Goal: Task Accomplishment & Management: Manage account settings

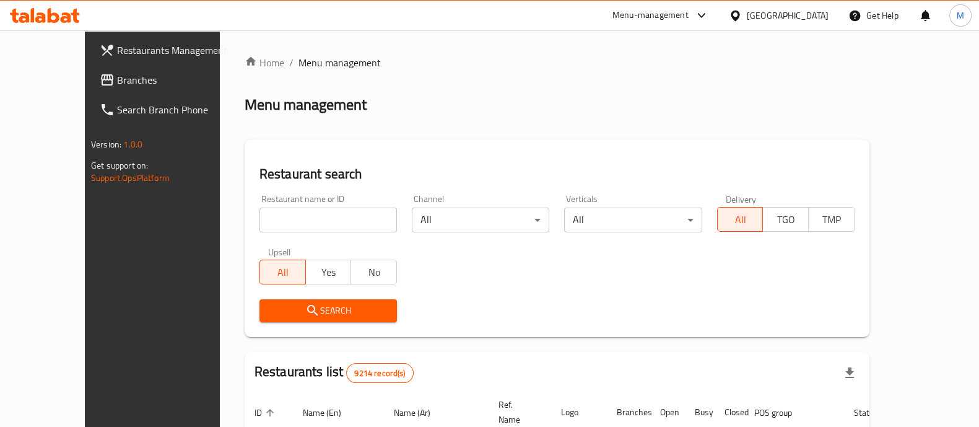
click at [278, 213] on input "search" at bounding box center [329, 220] width 138 height 25
type input "home kitchen"
click button "Search" at bounding box center [329, 310] width 138 height 23
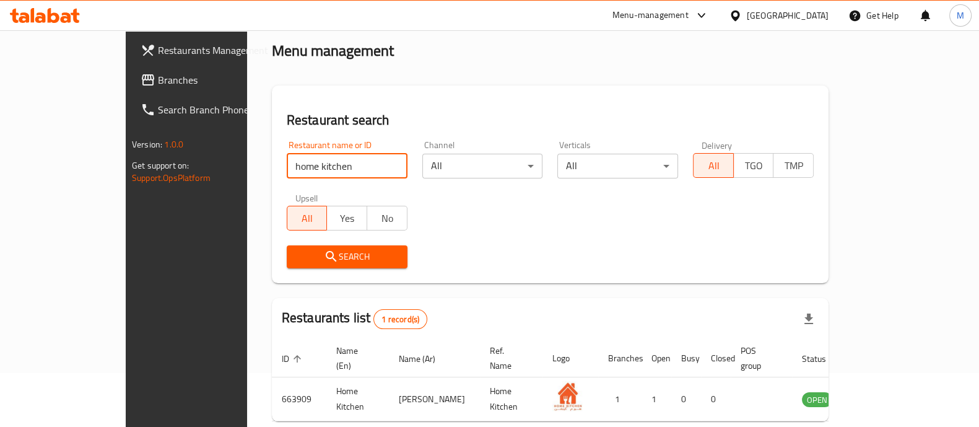
scroll to position [77, 0]
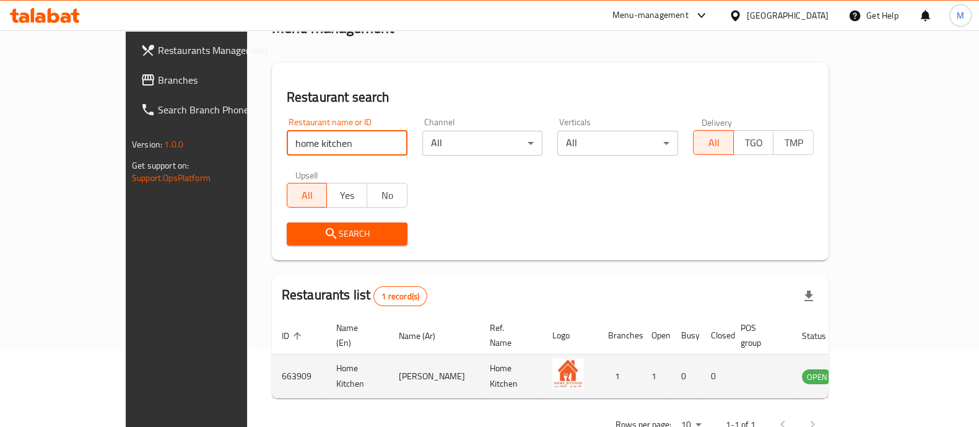
click at [900, 362] on td "enhanced table" at bounding box center [878, 376] width 43 height 44
click at [882, 372] on icon "enhanced table" at bounding box center [875, 377] width 14 height 11
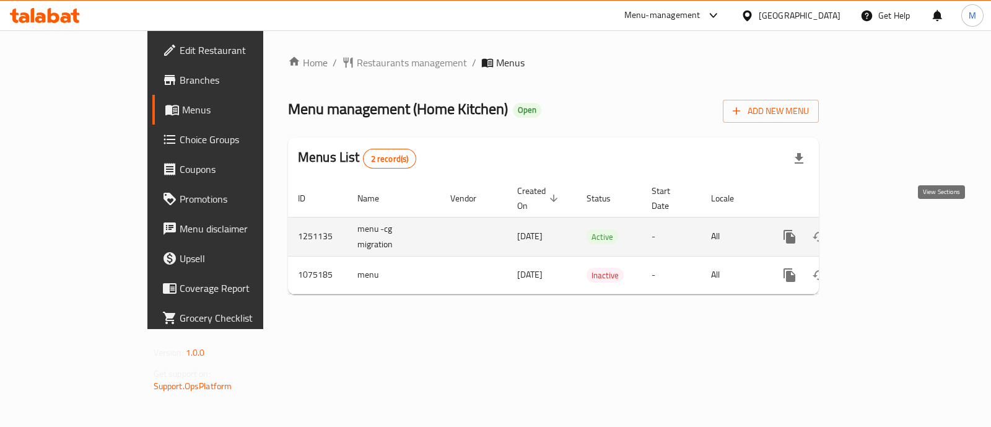
click at [894, 222] on link "enhanced table" at bounding box center [879, 237] width 30 height 30
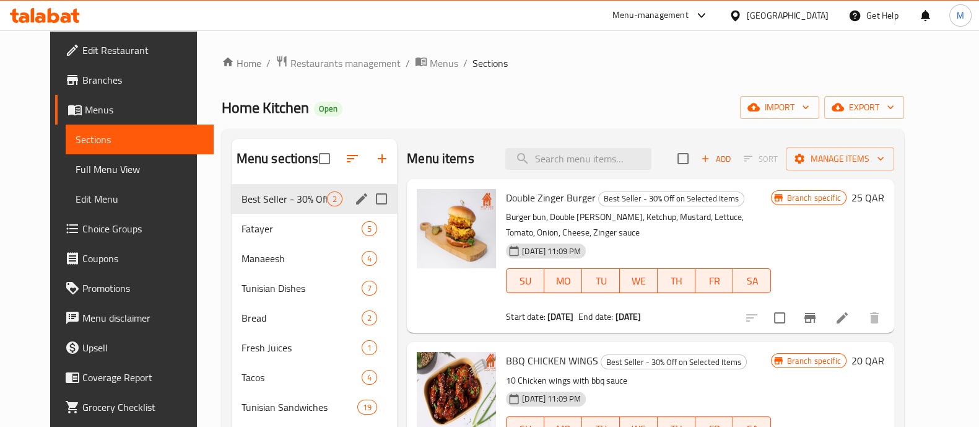
scroll to position [77, 0]
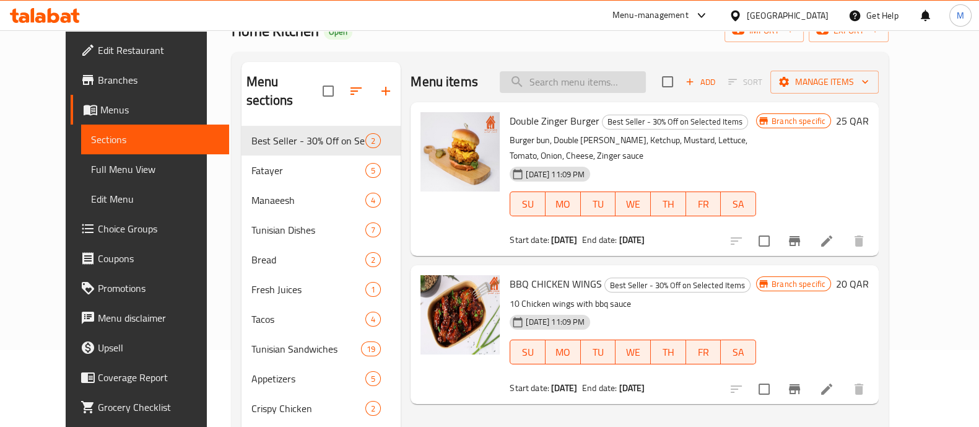
click at [601, 90] on input "search" at bounding box center [573, 82] width 146 height 22
paste input "Gratini"
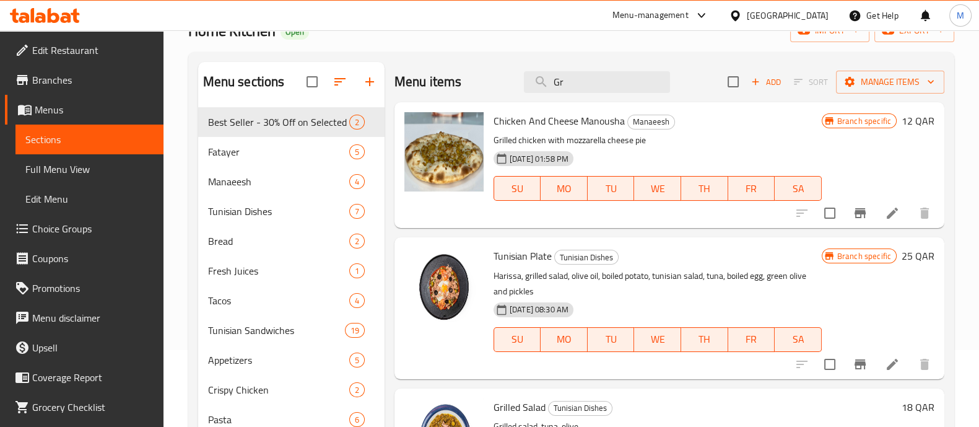
type input "G"
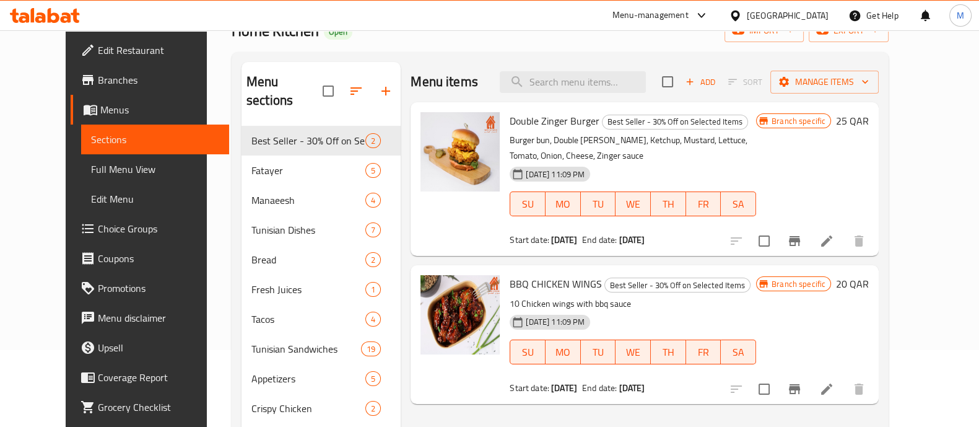
paste input "Tacos gratini"
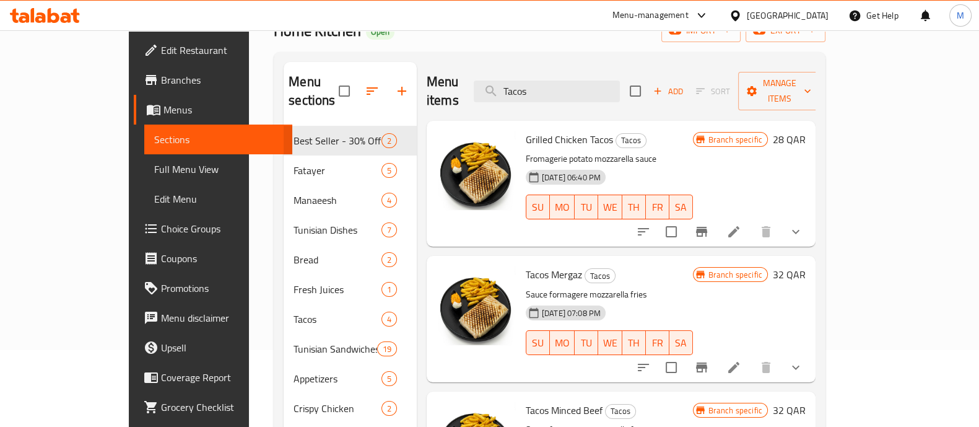
type input "Tacos"
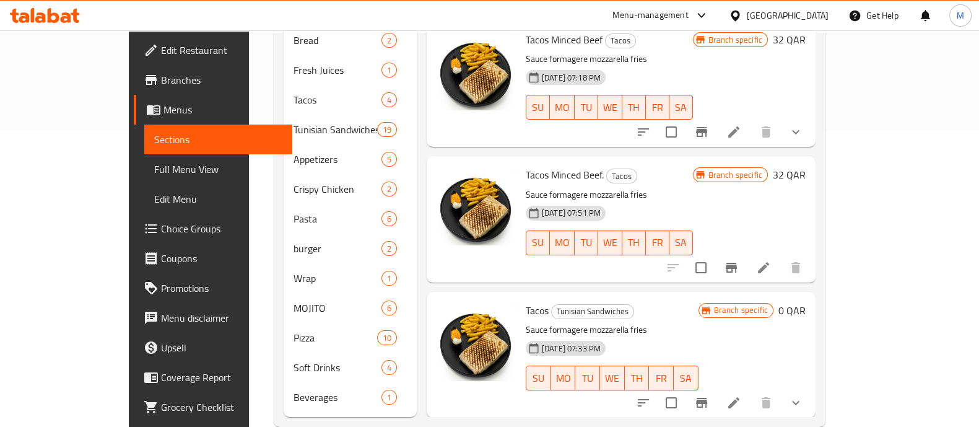
scroll to position [302, 0]
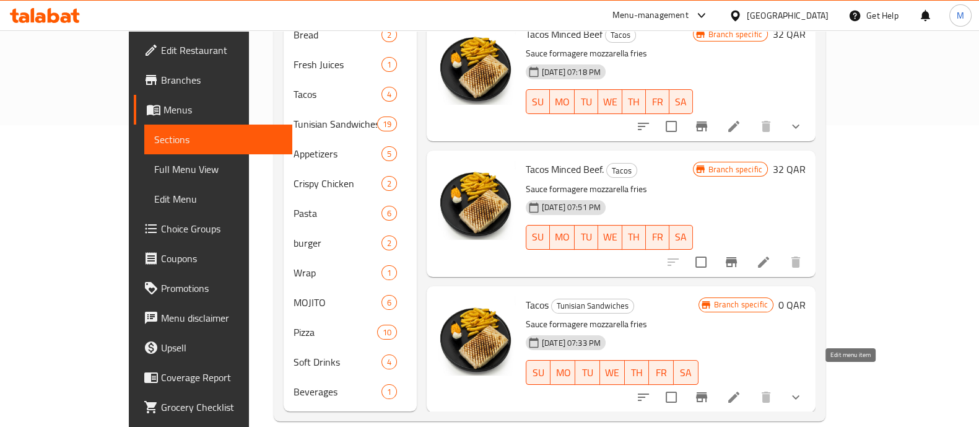
click at [742, 390] on icon at bounding box center [734, 397] width 15 height 15
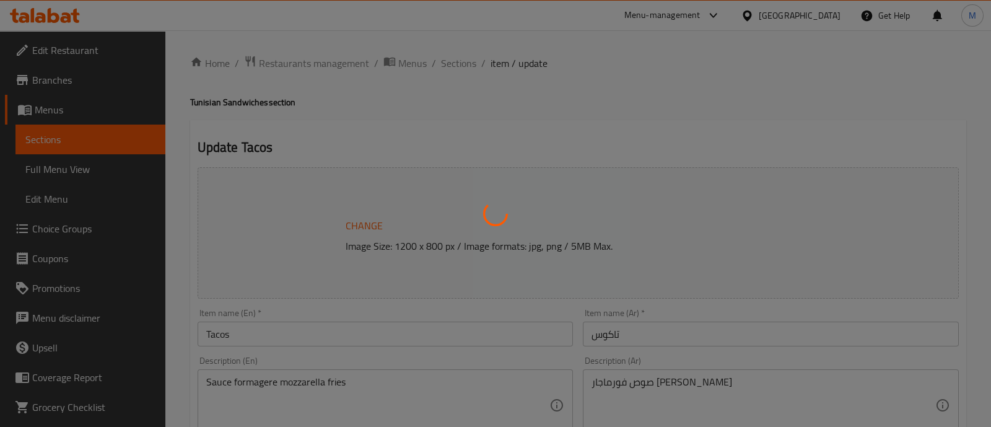
type input "اختيارك من صوص"
type input "1"
type input "اختيارك من صلصة"
type input "1"
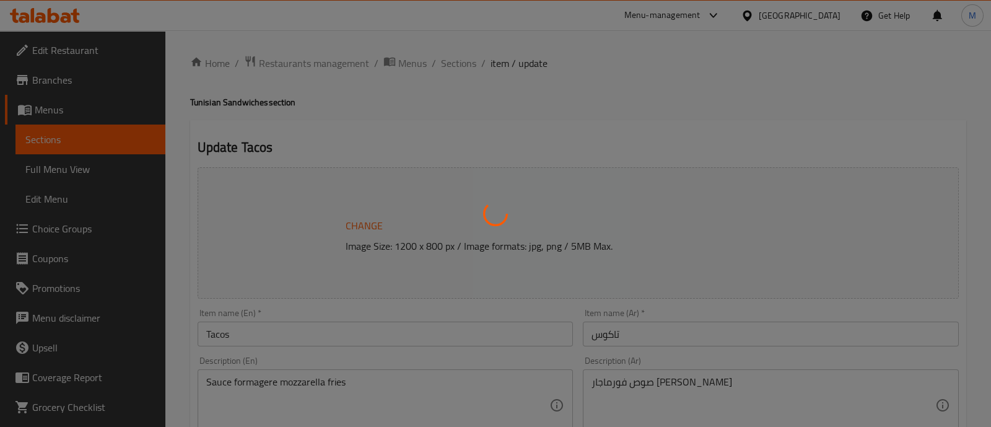
type input "3"
type input "اختيارك من صلصة"
type input "1"
type input "3"
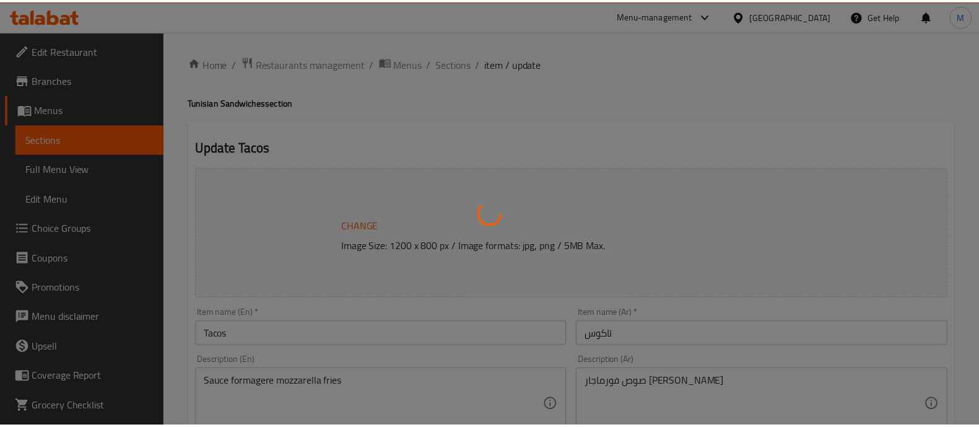
scroll to position [680, 0]
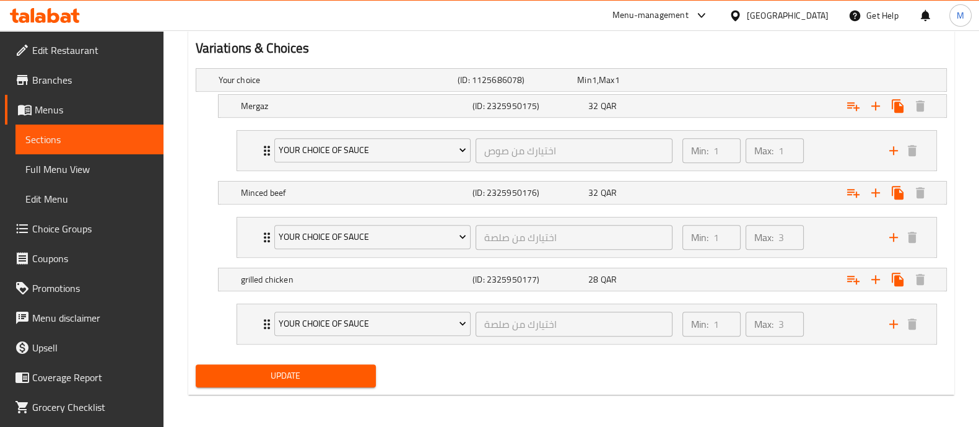
click at [65, 225] on span "Choice Groups" at bounding box center [92, 228] width 121 height 15
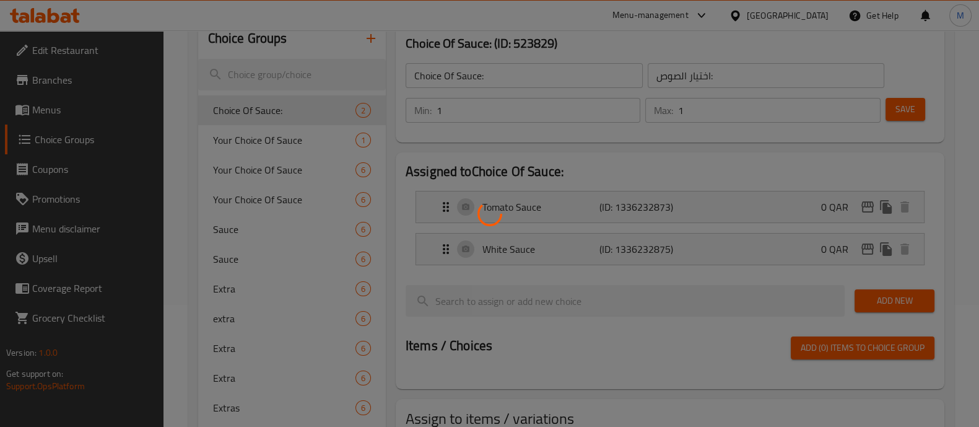
scroll to position [98, 0]
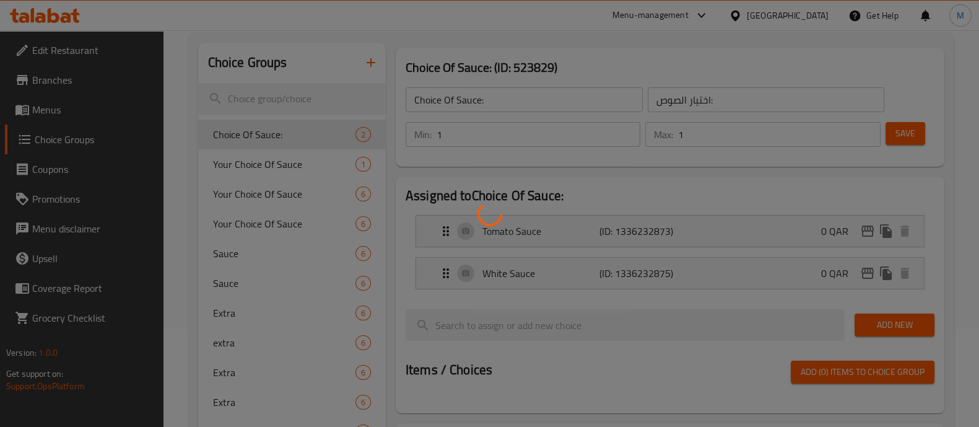
click at [370, 60] on div at bounding box center [489, 213] width 979 height 427
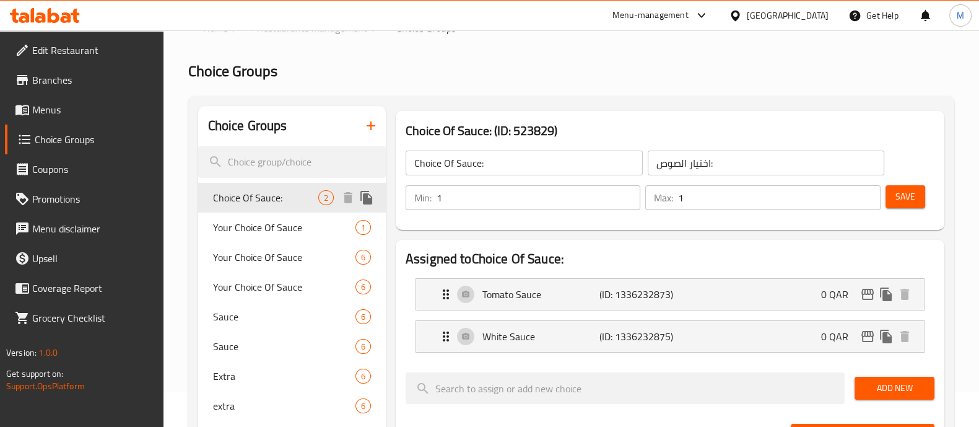
scroll to position [0, 0]
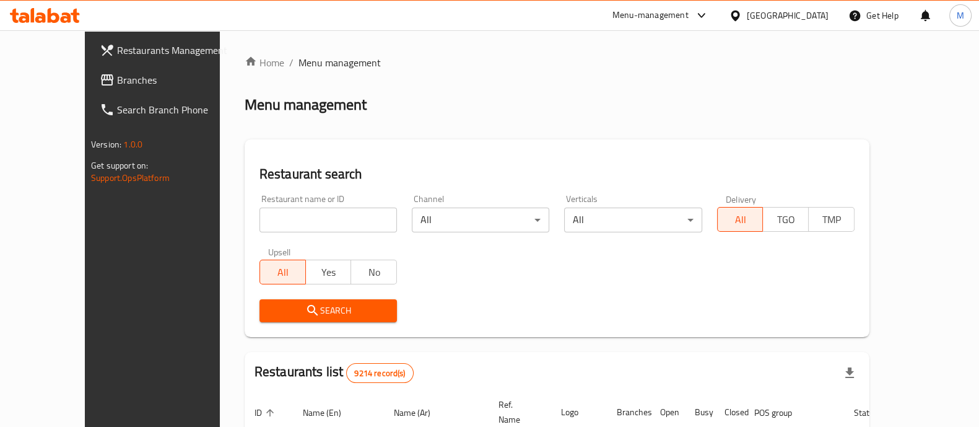
click at [260, 224] on input "search" at bounding box center [329, 220] width 138 height 25
type input "home kitchen"
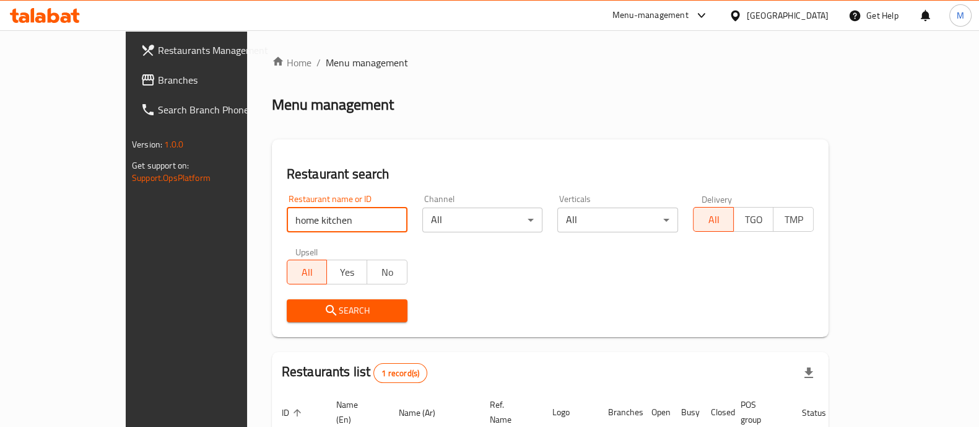
click button "Search" at bounding box center [347, 310] width 121 height 23
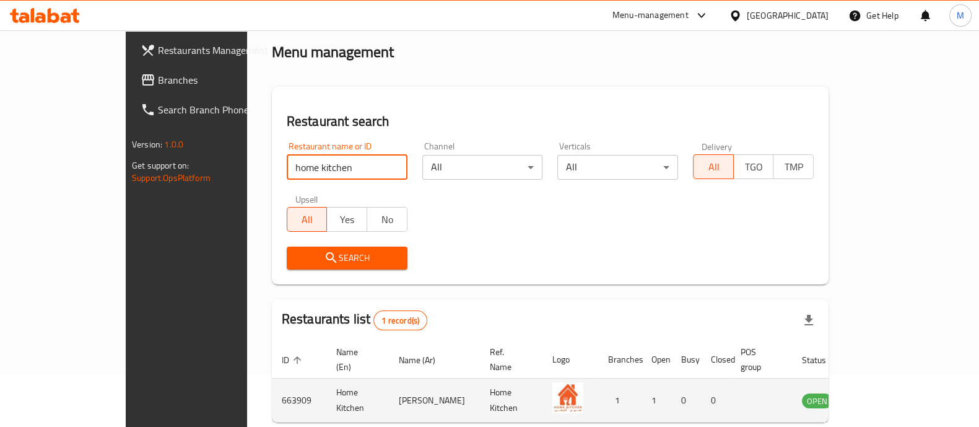
scroll to position [101, 0]
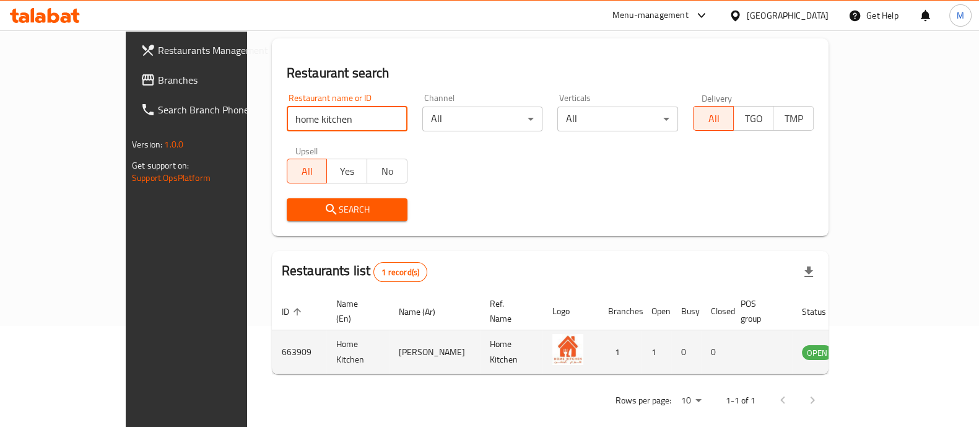
click at [882, 344] on icon "enhanced table" at bounding box center [874, 351] width 15 height 15
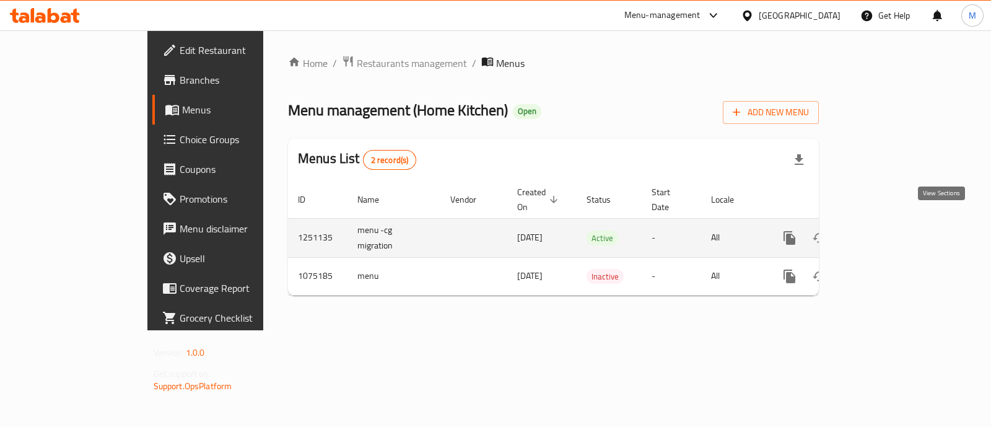
click at [885, 232] on icon "enhanced table" at bounding box center [878, 237] width 11 height 11
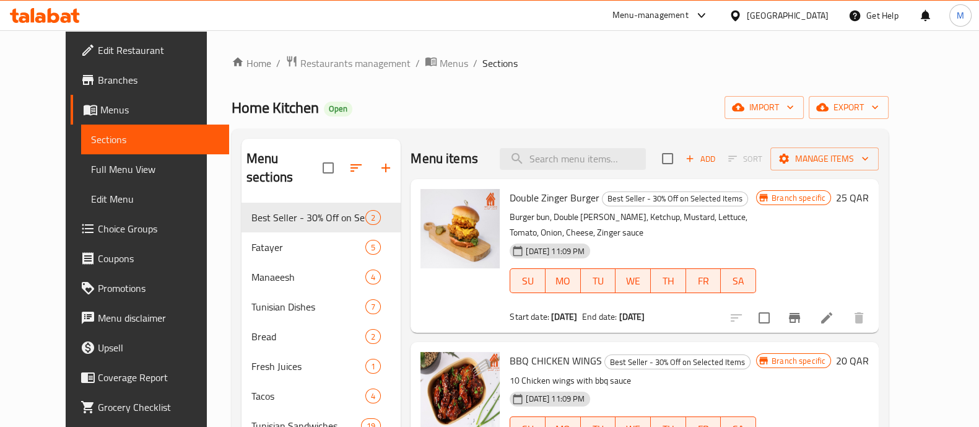
click at [98, 221] on span "Choice Groups" at bounding box center [158, 228] width 121 height 15
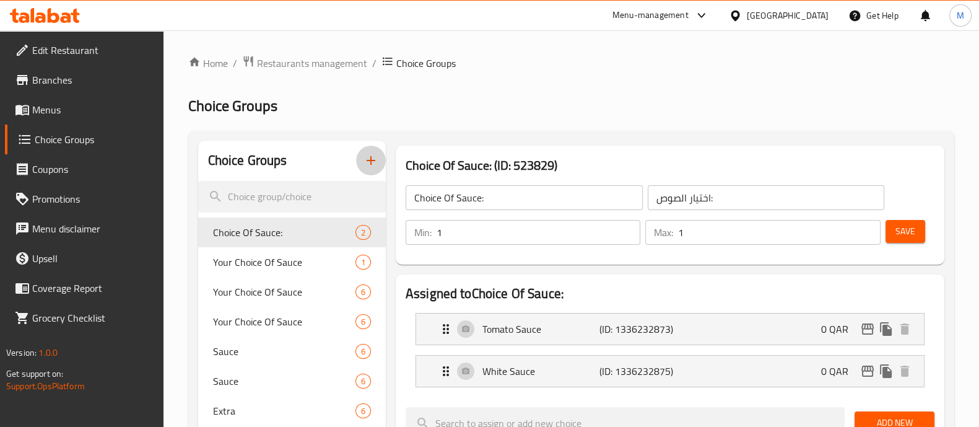
click at [362, 161] on button "button" at bounding box center [371, 161] width 30 height 30
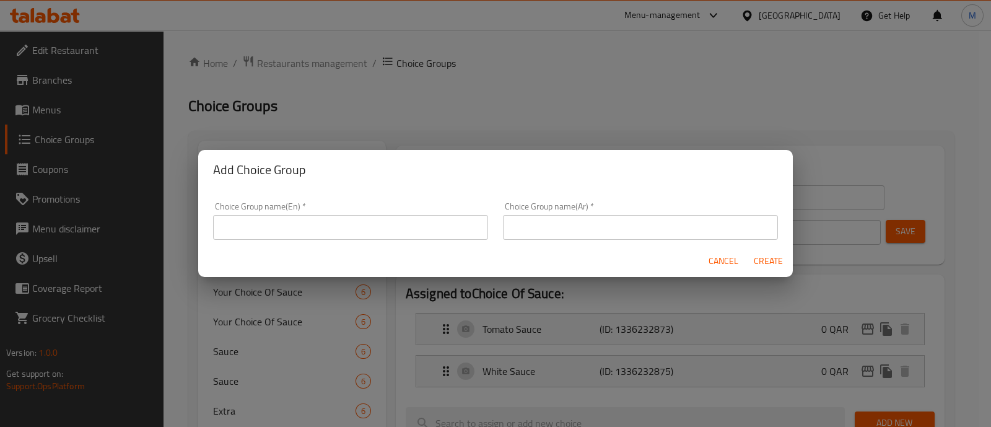
click at [305, 232] on input "text" at bounding box center [350, 227] width 275 height 25
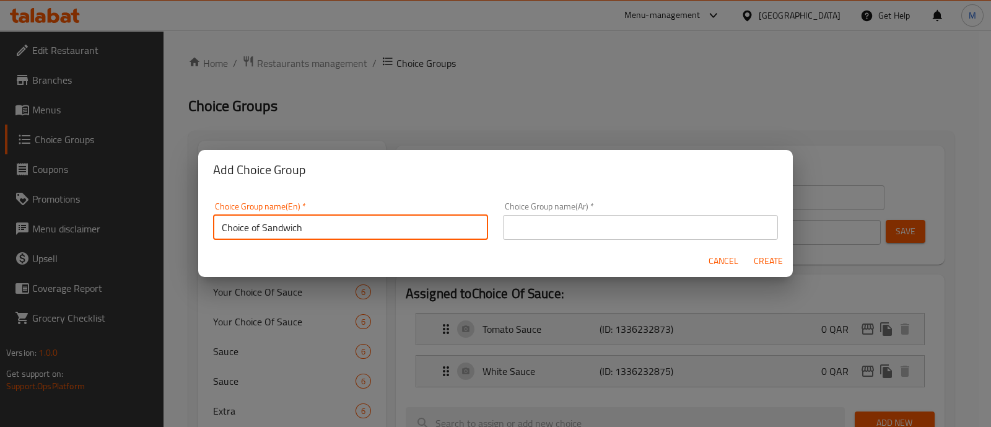
drag, startPoint x: 307, startPoint y: 232, endPoint x: 191, endPoint y: 255, distance: 117.5
click at [157, 224] on div "Add Choice Group Choice Group name(En)   * Choice of Sandwich Choice Group name…" at bounding box center [495, 213] width 991 height 427
type input "Choice of Sandwich"
click at [562, 239] on input "text" at bounding box center [640, 227] width 275 height 25
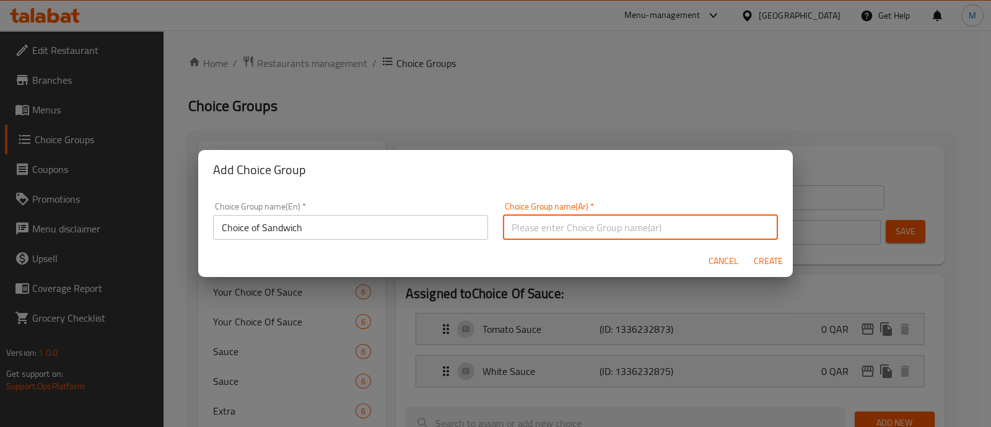
paste input "Choice of Sandwich"
type input "Choice of Sandwich"
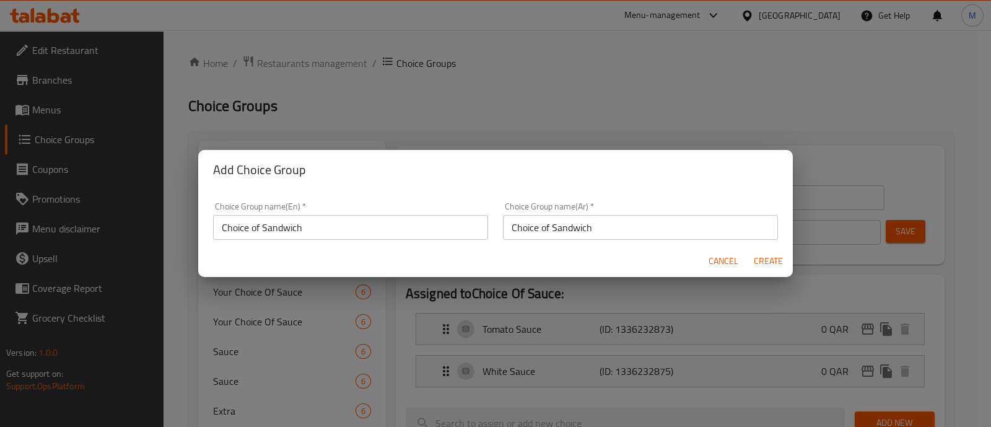
drag, startPoint x: 655, startPoint y: 206, endPoint x: 688, endPoint y: 209, distance: 33.0
click at [655, 205] on div "Choice Group name(Ar)   * Choice of Sandwich Choice Group name(Ar) *" at bounding box center [640, 221] width 275 height 38
click at [774, 269] on button "Create" at bounding box center [768, 261] width 40 height 23
type input "Choice of Sandwich"
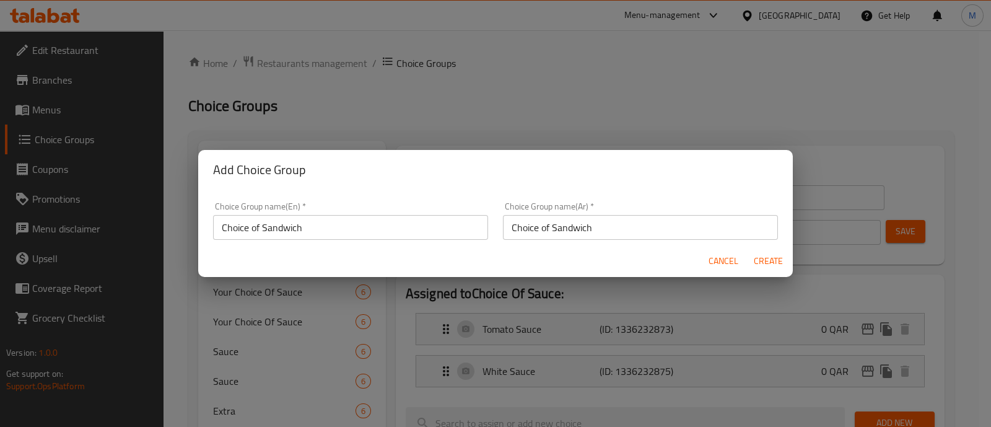
type input "0"
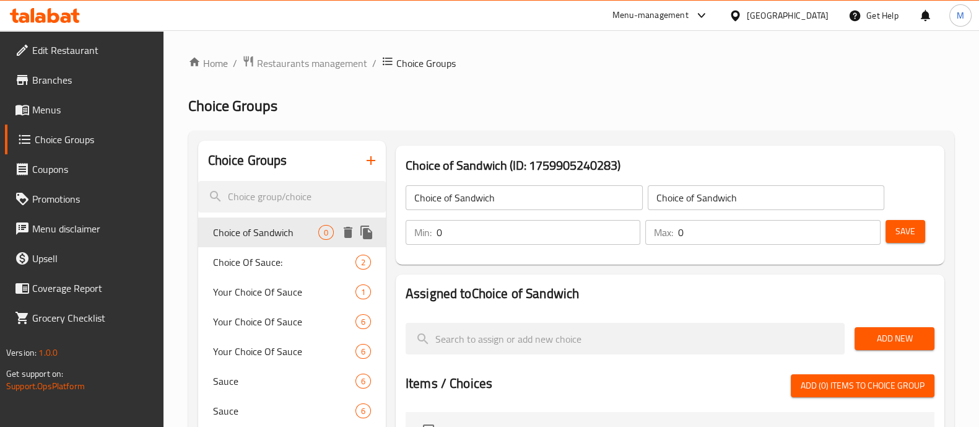
scroll to position [77, 0]
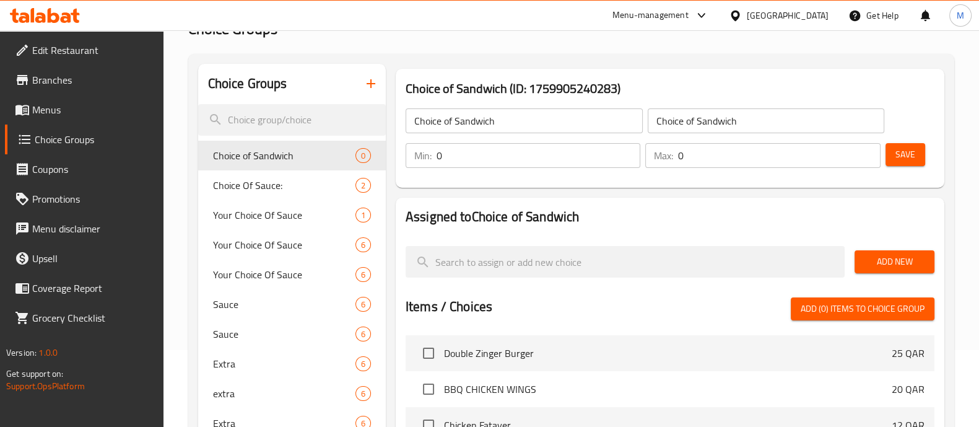
click at [523, 151] on input "0" at bounding box center [539, 155] width 204 height 25
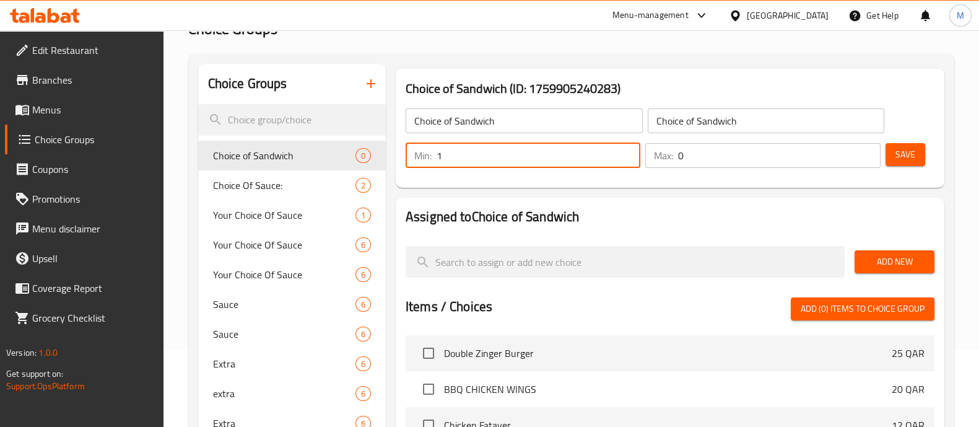
type input "1"
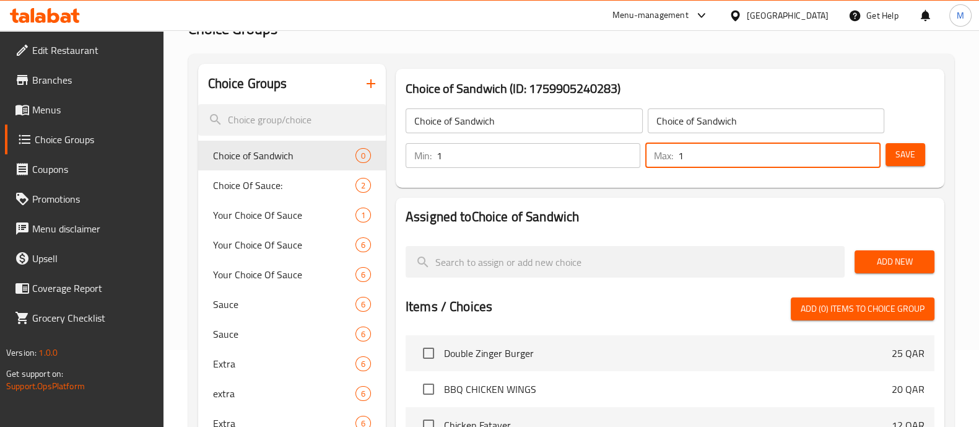
type input "1"
click at [897, 261] on span "Add New" at bounding box center [895, 261] width 60 height 15
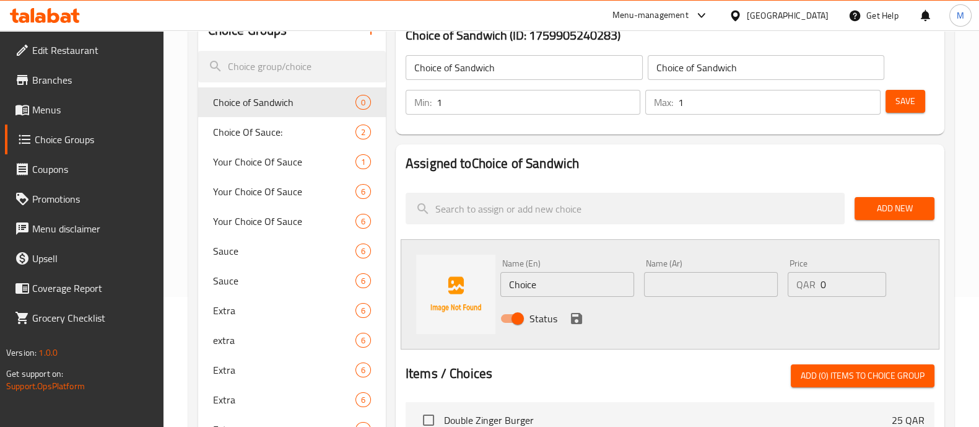
scroll to position [154, 0]
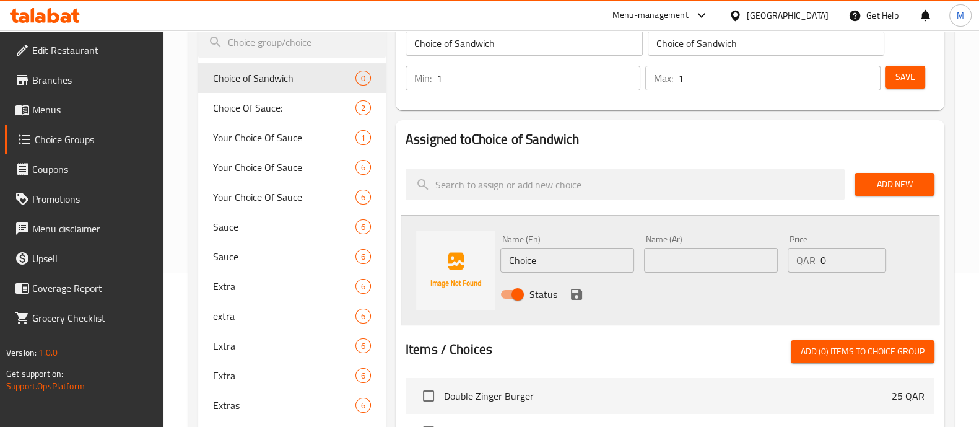
drag, startPoint x: 541, startPoint y: 245, endPoint x: 534, endPoint y: 267, distance: 22.9
click at [521, 249] on div "Name (En) Choice Name (En)" at bounding box center [568, 254] width 134 height 38
click at [552, 269] on input "Choice" at bounding box center [568, 260] width 134 height 25
click at [549, 267] on input "Choice" at bounding box center [568, 260] width 134 height 25
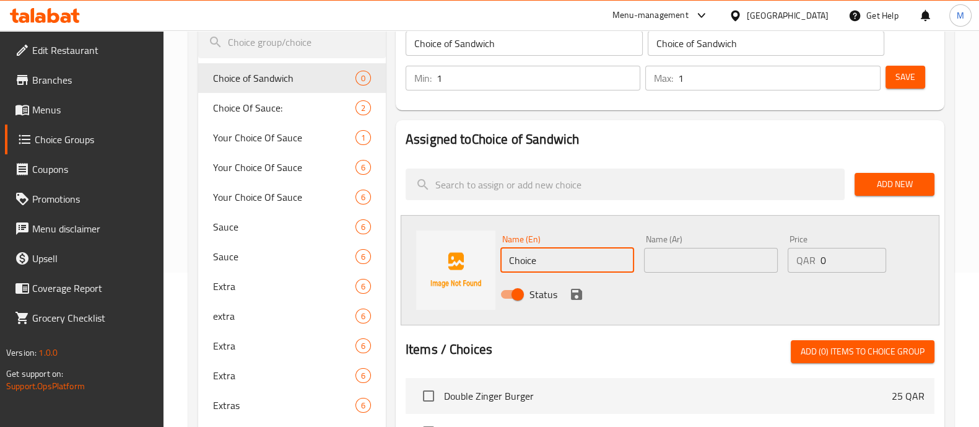
paste input "grilled"
click at [549, 267] on input "grilled" at bounding box center [568, 260] width 134 height 25
type input "grilled"
click at [662, 263] on input "text" at bounding box center [711, 260] width 134 height 25
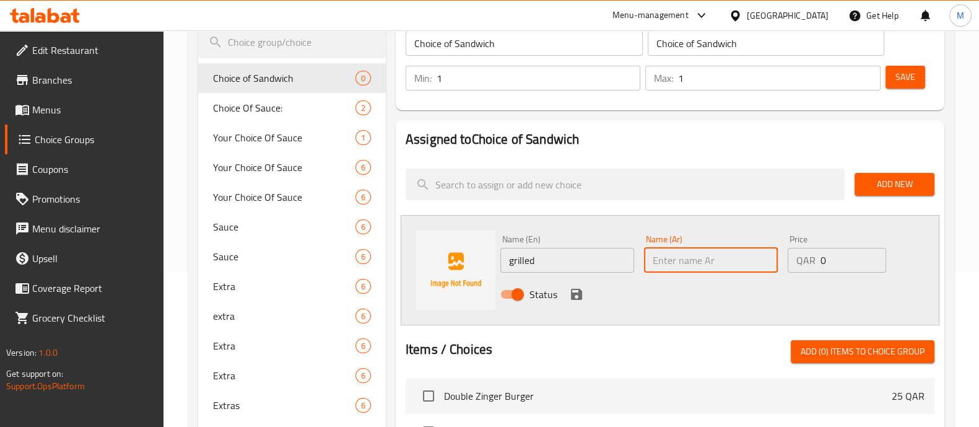
paste input "grilled"
type input "grilled"
click at [580, 298] on icon "save" at bounding box center [576, 294] width 11 height 11
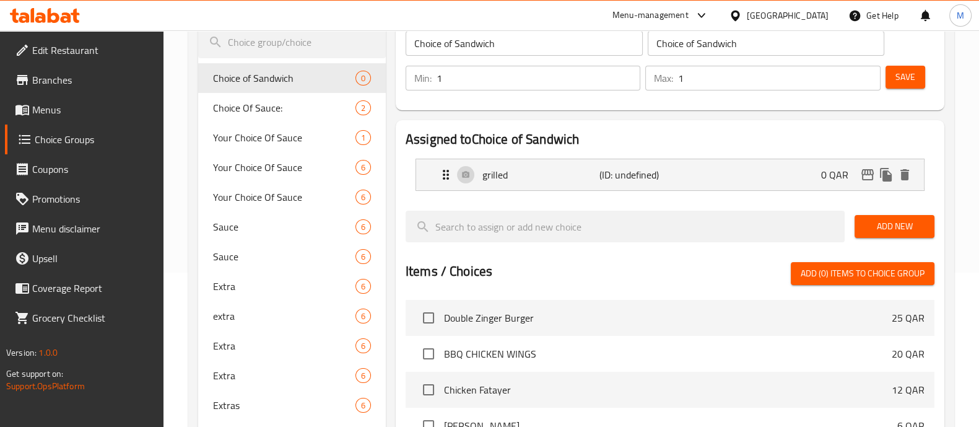
click at [903, 221] on span "Add New" at bounding box center [895, 226] width 60 height 15
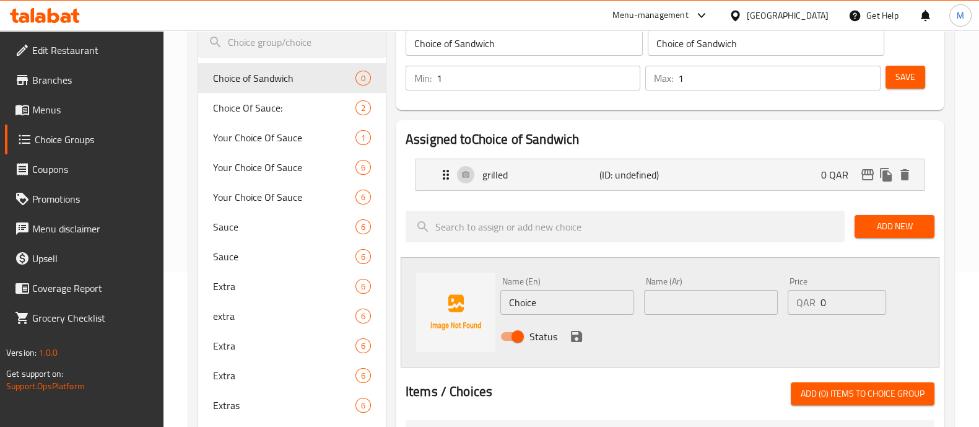
click at [579, 297] on input "Choice" at bounding box center [568, 302] width 134 height 25
paste input "chicken"
type input "chicken"
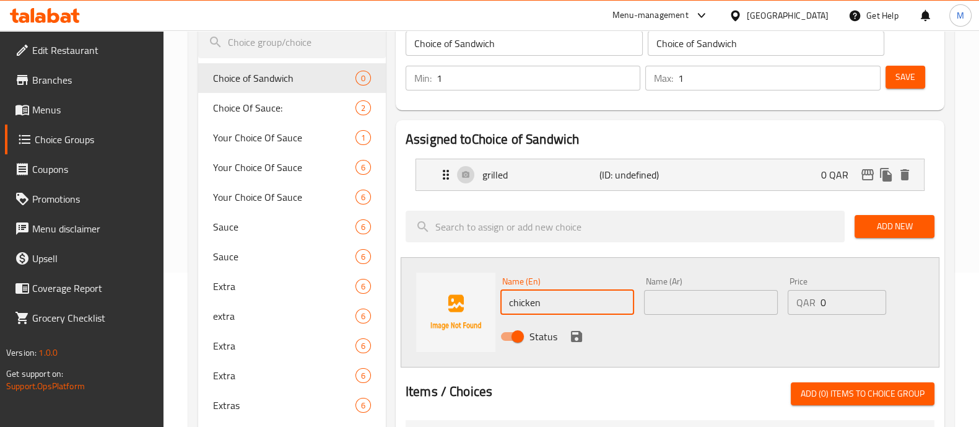
click at [701, 304] on input "text" at bounding box center [711, 302] width 134 height 25
paste input "chicken"
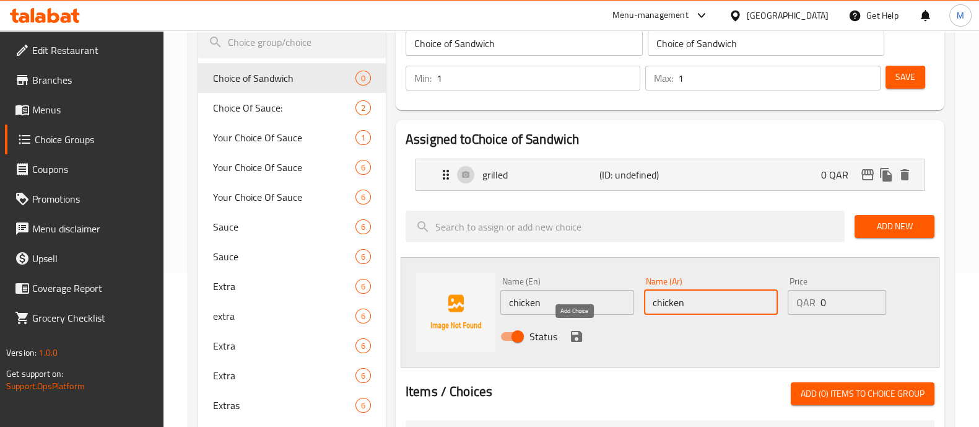
type input "chicken"
drag, startPoint x: 579, startPoint y: 331, endPoint x: 666, endPoint y: 302, distance: 92.1
click at [579, 331] on icon "save" at bounding box center [576, 336] width 11 height 11
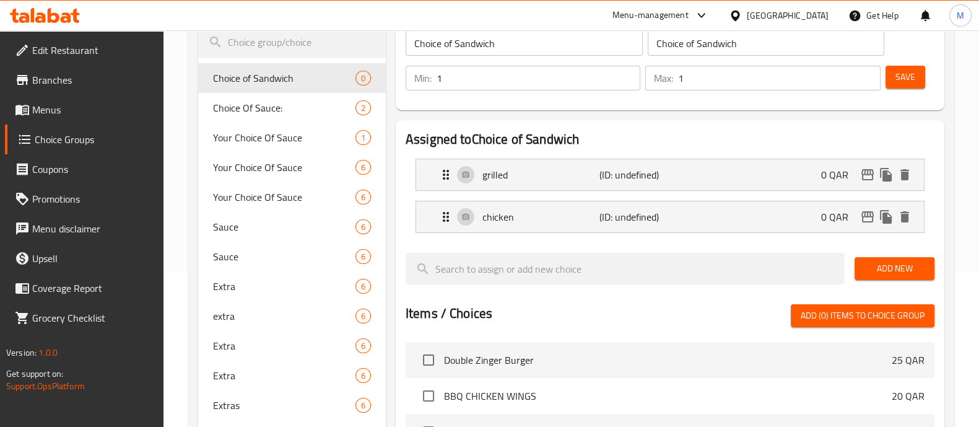
click at [889, 266] on span "Add New" at bounding box center [895, 268] width 60 height 15
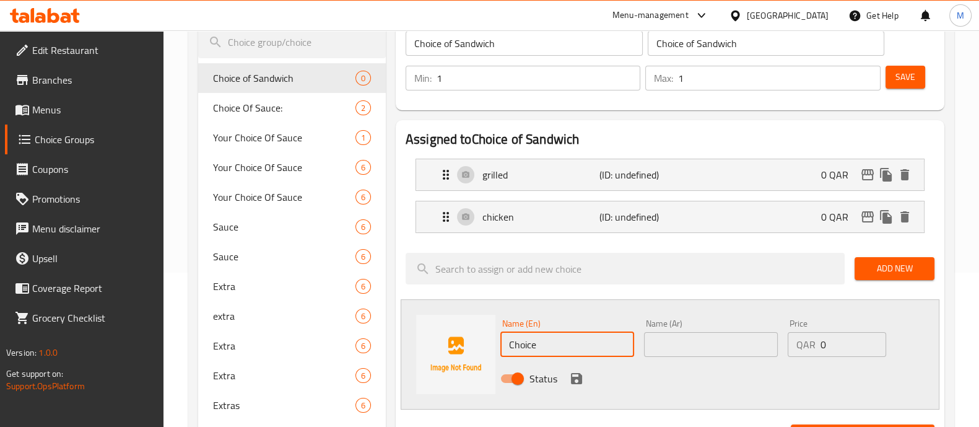
click at [437, 325] on div "Name (En) Choice Name (En) Name (Ar) Name (Ar) Price QAR 0 Price Status" at bounding box center [670, 354] width 539 height 110
click at [683, 341] on input "text" at bounding box center [711, 344] width 134 height 25
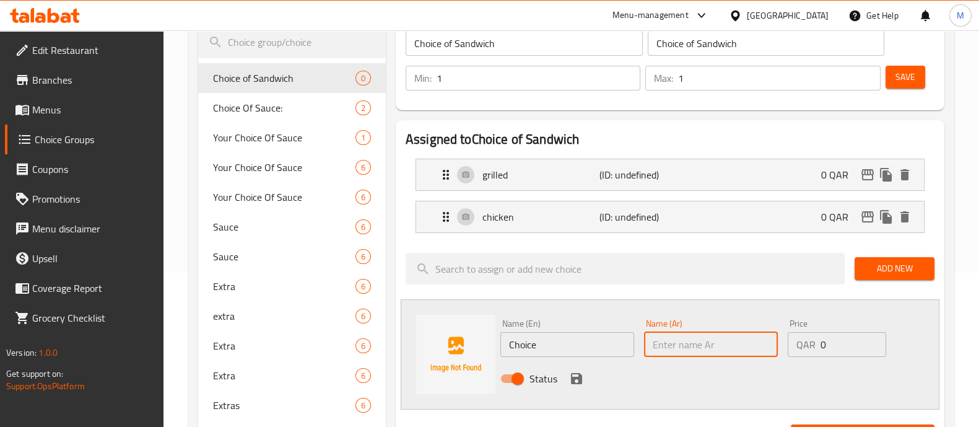
drag, startPoint x: 548, startPoint y: 341, endPoint x: 442, endPoint y: 333, distance: 106.3
click at [442, 333] on div "Name (En) Choice Name (En) Name (Ar) Name (Ar) Price QAR 0 Price Status" at bounding box center [670, 354] width 539 height 110
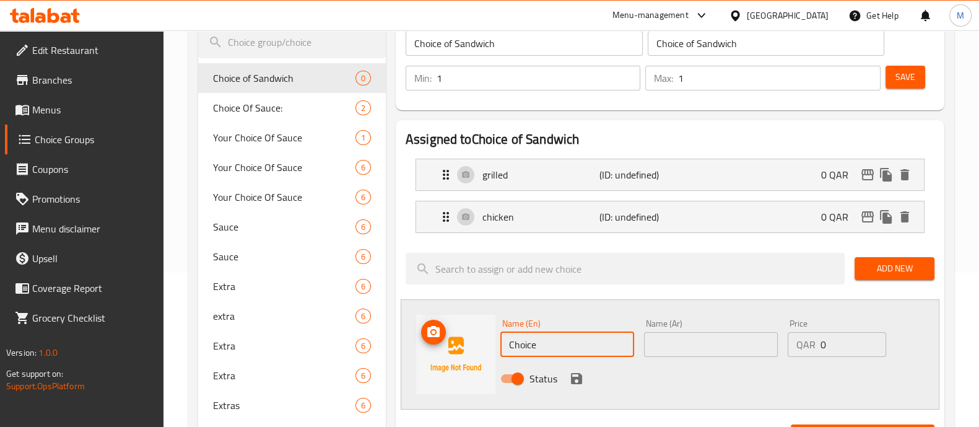
paste input "Mergaz"
type input "Mergaz"
click at [704, 347] on input "text" at bounding box center [711, 344] width 134 height 25
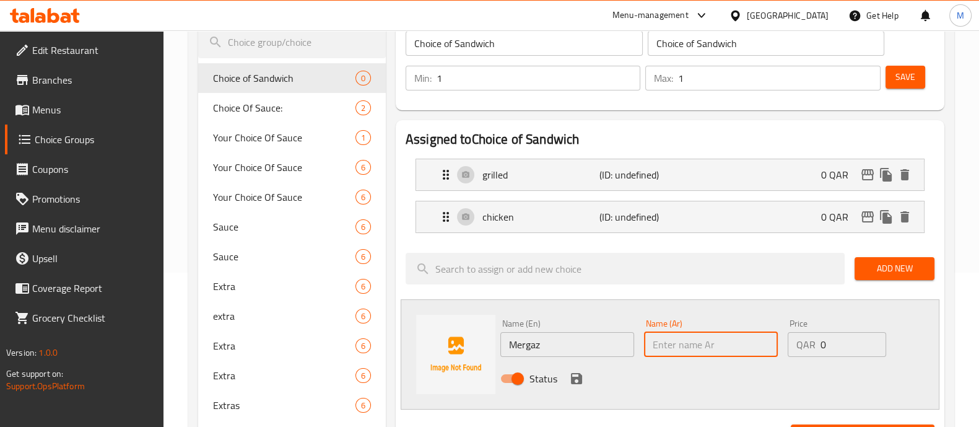
paste input "Mergaz"
type input "Mergaz"
click at [580, 374] on icon "save" at bounding box center [576, 378] width 11 height 11
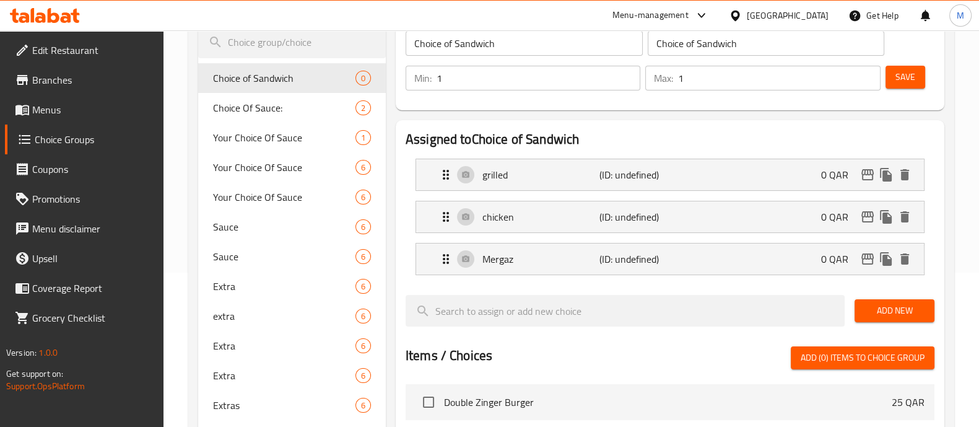
click at [872, 305] on span "Add New" at bounding box center [895, 310] width 60 height 15
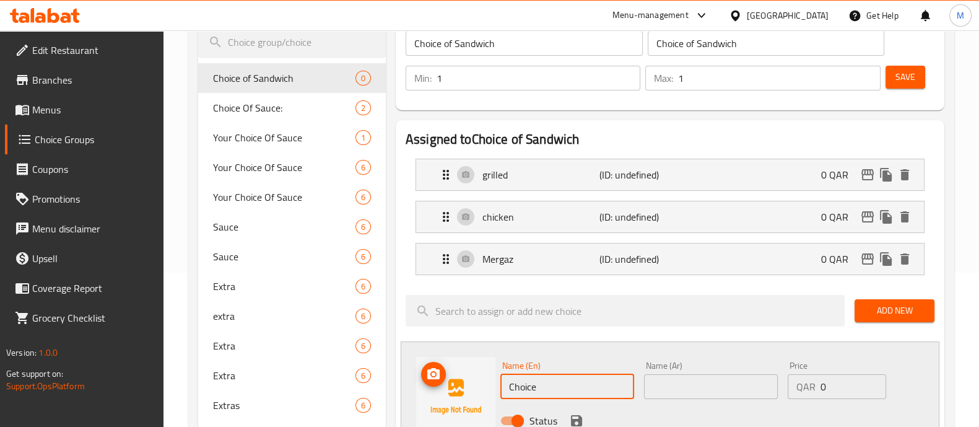
click at [460, 370] on div "Name (En) Choice Name (En) Name (Ar) Name (Ar) Price QAR 0 Price Status" at bounding box center [670, 396] width 539 height 110
paste input "minced beef"
type input "minced beef"
click at [672, 383] on input "text" at bounding box center [711, 386] width 134 height 25
paste input "minced beef"
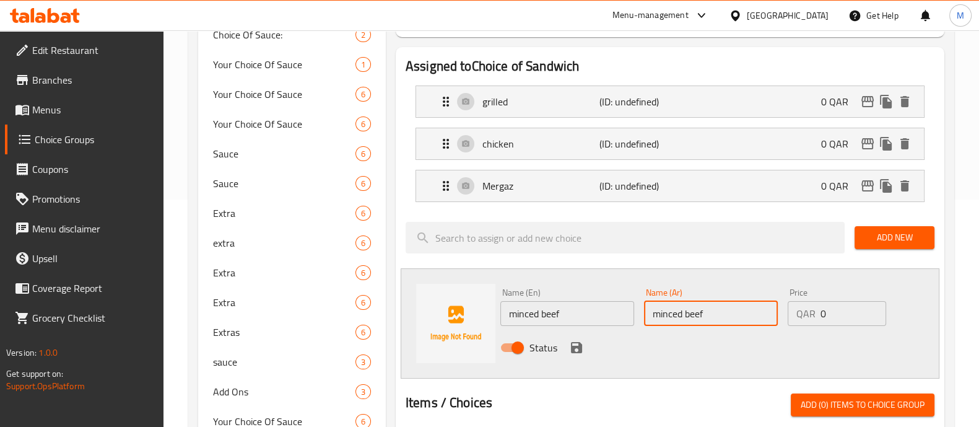
scroll to position [232, 0]
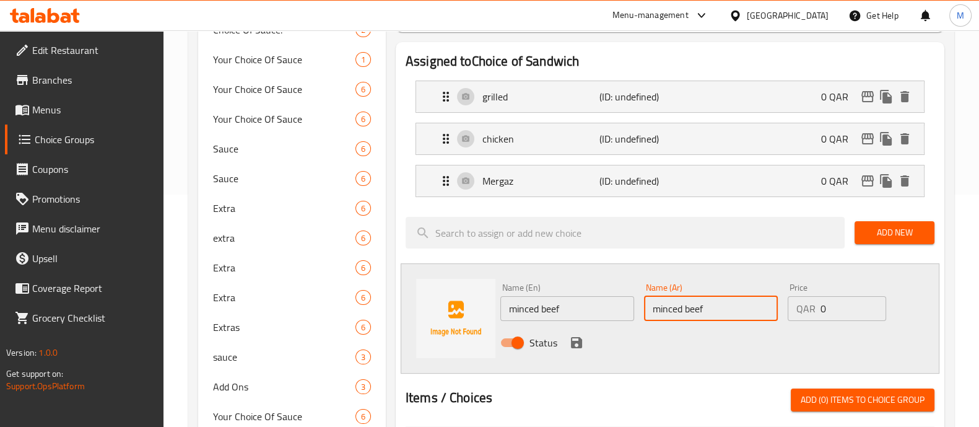
type input "minced beef"
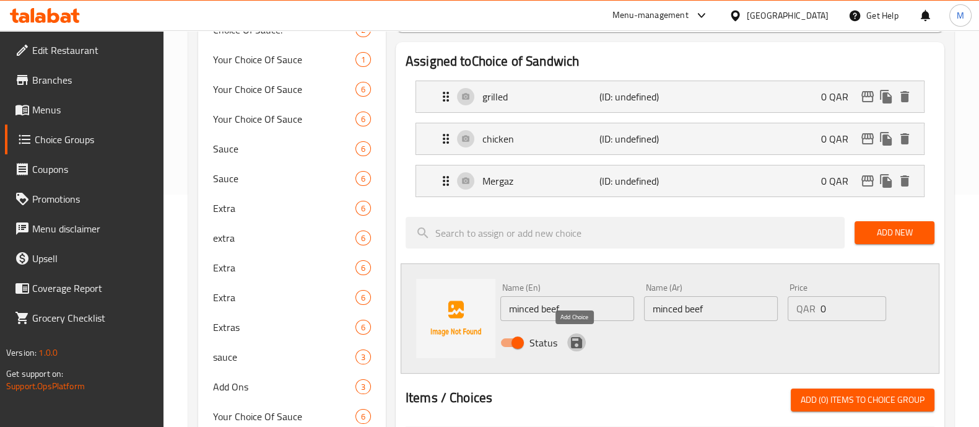
click at [574, 342] on icon "save" at bounding box center [576, 342] width 11 height 11
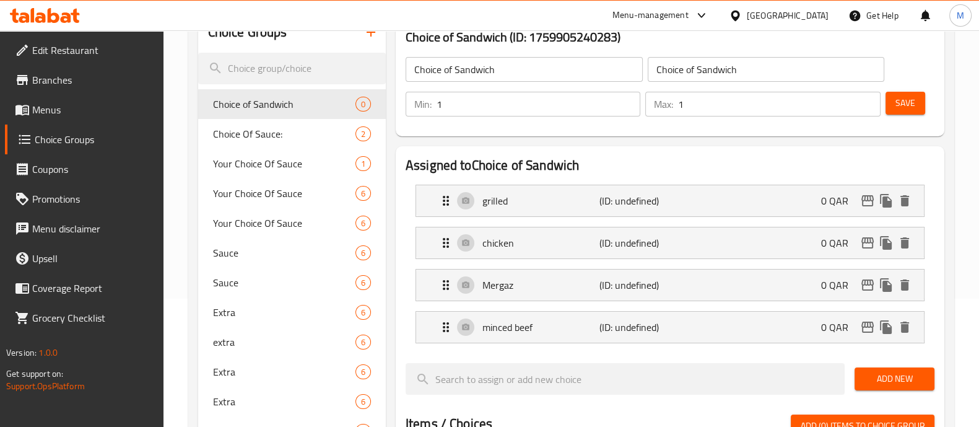
scroll to position [0, 0]
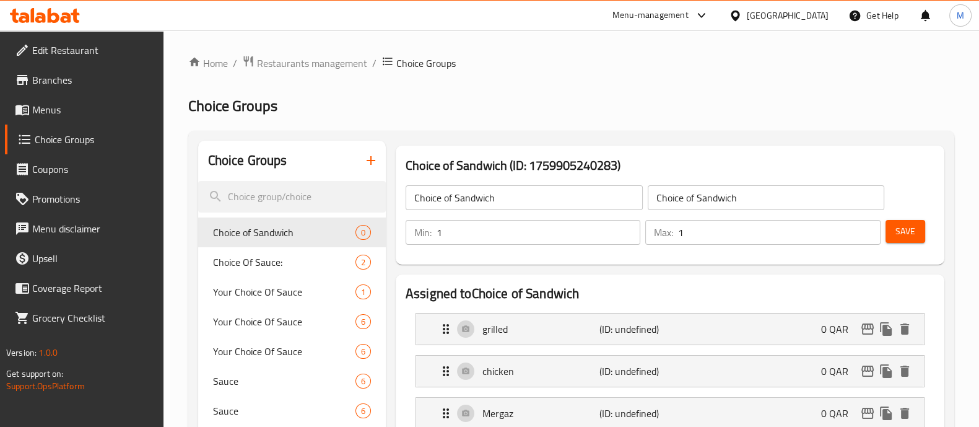
click at [921, 237] on button "Save" at bounding box center [906, 231] width 40 height 23
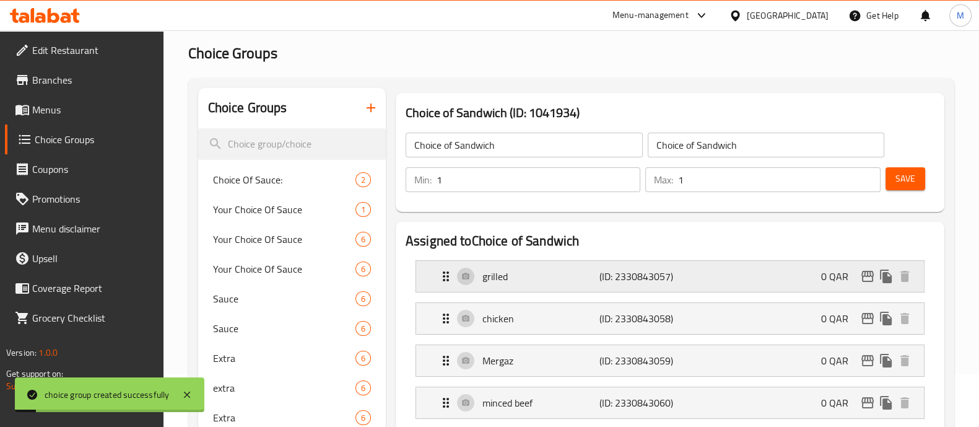
scroll to position [77, 0]
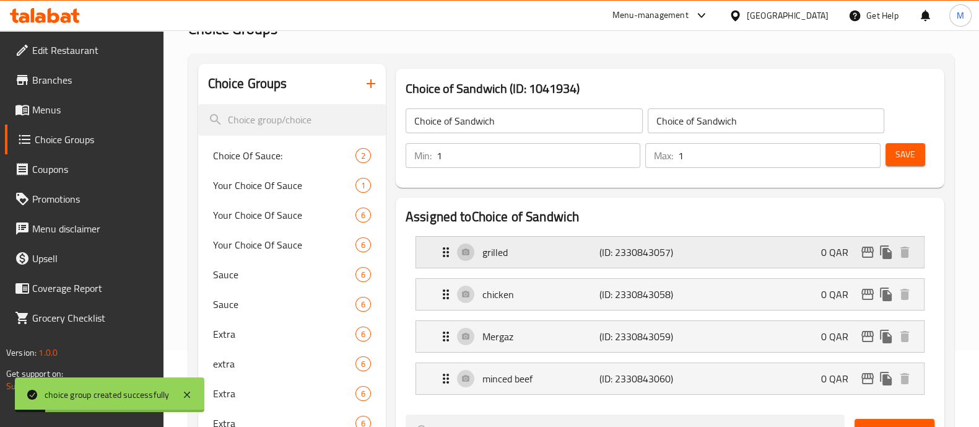
click at [610, 252] on p "(ID: 2330843057)" at bounding box center [639, 252] width 78 height 15
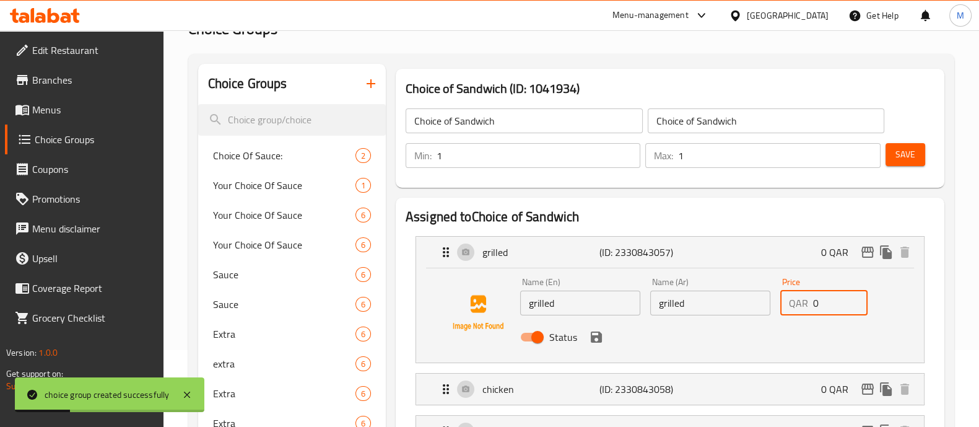
drag, startPoint x: 830, startPoint y: 305, endPoint x: 759, endPoint y: 298, distance: 70.9
click at [759, 298] on div "Name (En) grilled Name (En) Name (Ar) grilled Name (Ar) Price QAR 0 Price Status" at bounding box center [710, 313] width 390 height 81
click at [597, 334] on icon "save" at bounding box center [596, 337] width 15 height 15
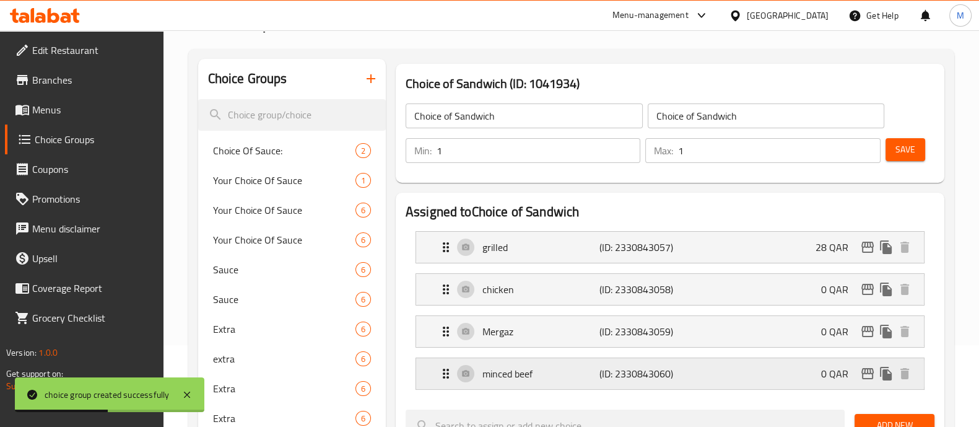
type input "28"
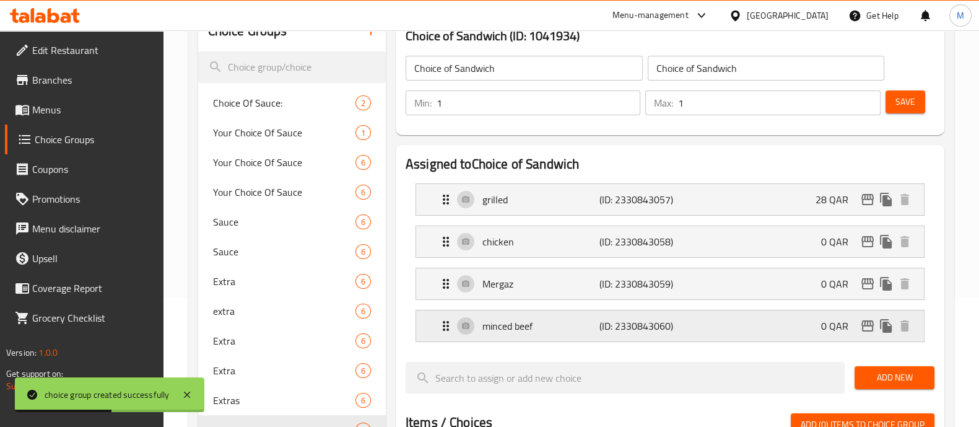
scroll to position [154, 0]
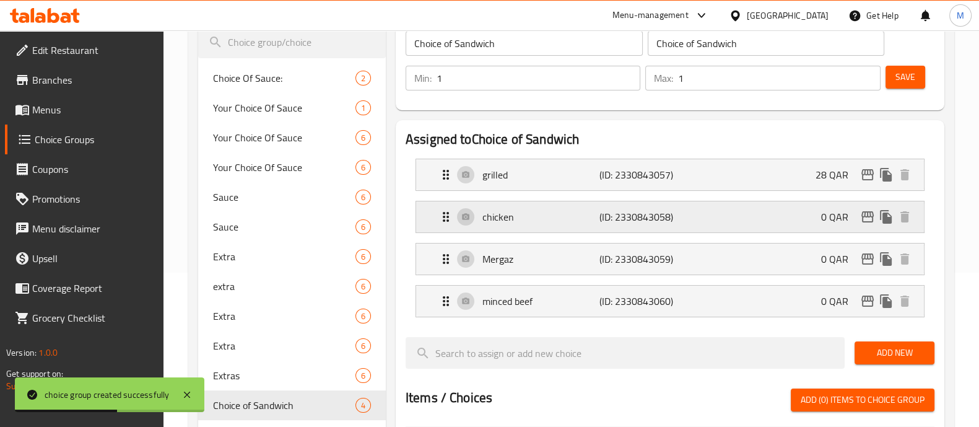
click at [632, 214] on p "(ID: 2330843058)" at bounding box center [639, 216] width 78 height 15
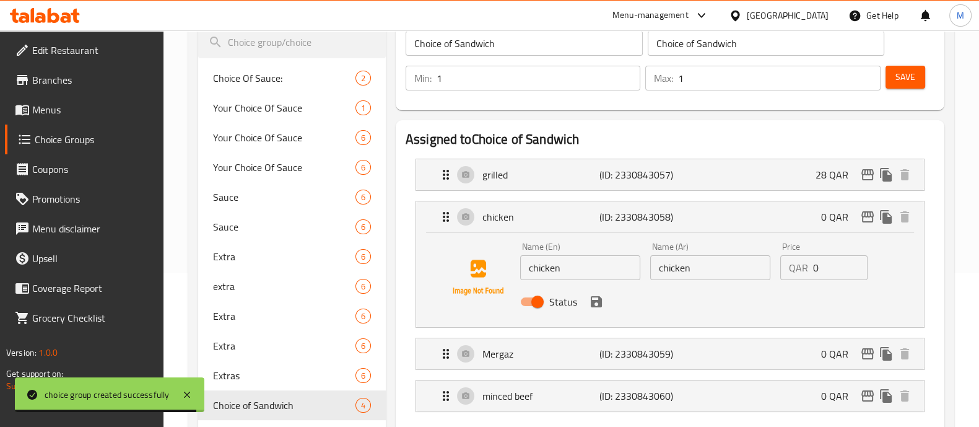
drag, startPoint x: 839, startPoint y: 268, endPoint x: 753, endPoint y: 268, distance: 85.5
click at [753, 268] on div "Name (En) chicken Name (En) Name (Ar) chicken Name (Ar) Price QAR 0 Price Status" at bounding box center [710, 277] width 390 height 81
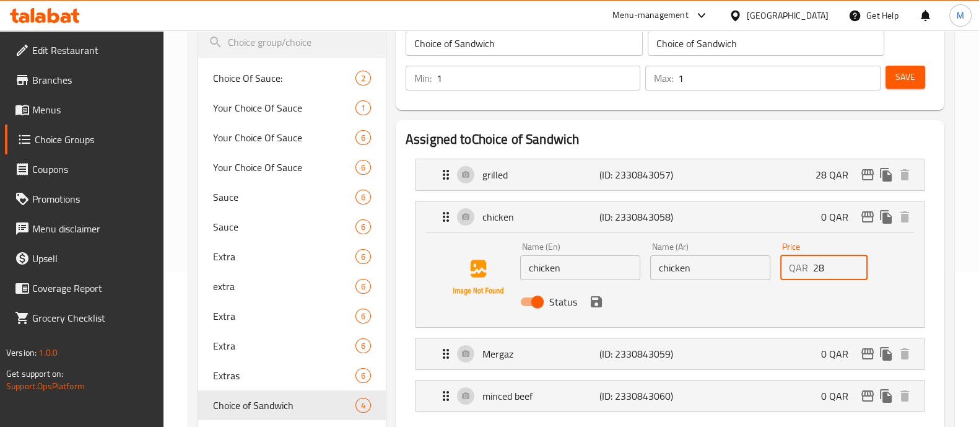
click at [595, 302] on icon "save" at bounding box center [596, 301] width 15 height 15
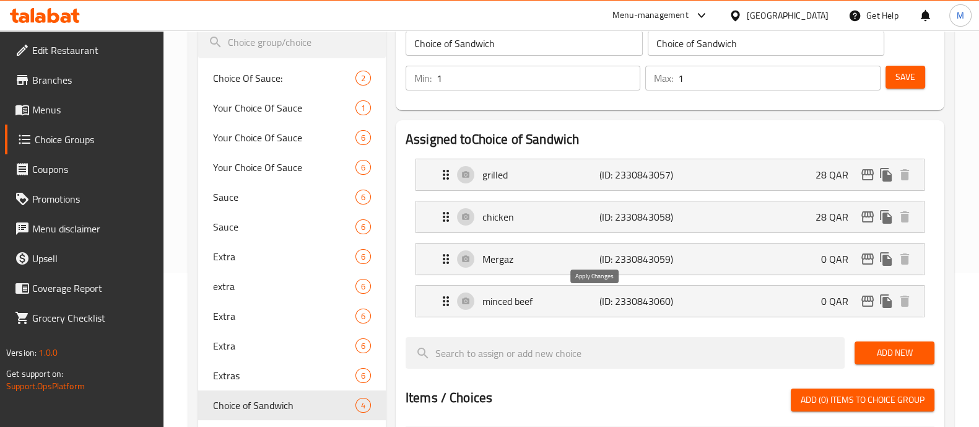
type input "28"
click at [558, 261] on p "Mergaz" at bounding box center [541, 259] width 117 height 15
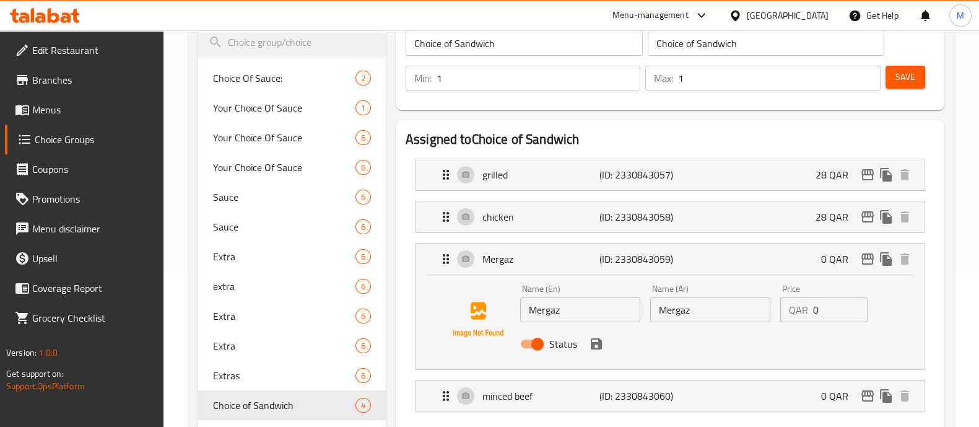
drag, startPoint x: 821, startPoint y: 305, endPoint x: 746, endPoint y: 301, distance: 75.1
click at [746, 301] on div "Name (En) Mergaz Name (En) Name (Ar) Mergaz Name (Ar) Price QAR 0 Price Status" at bounding box center [710, 319] width 390 height 81
click at [593, 345] on icon "save" at bounding box center [596, 343] width 11 height 11
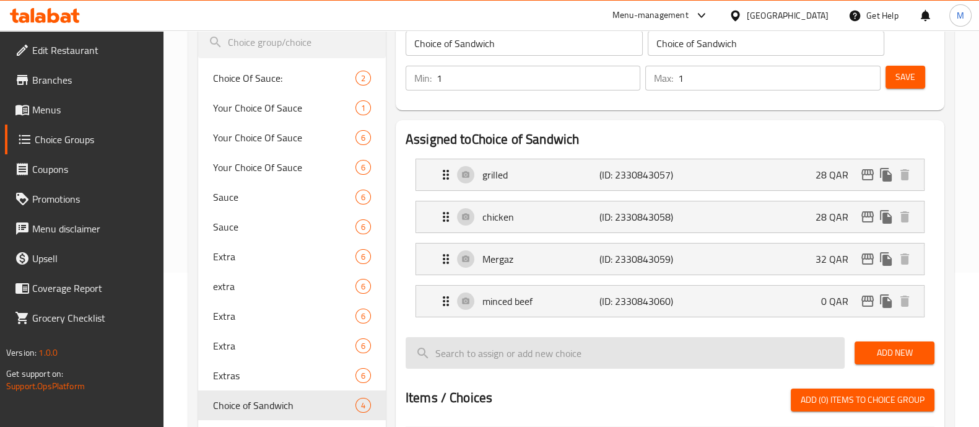
type input "32"
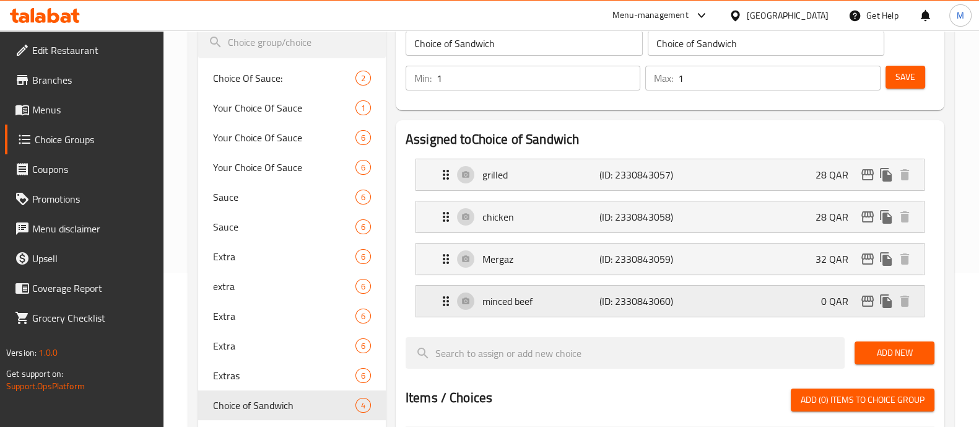
click at [546, 309] on div "minced beef (ID: 2330843060) 0 QAR" at bounding box center [674, 301] width 471 height 31
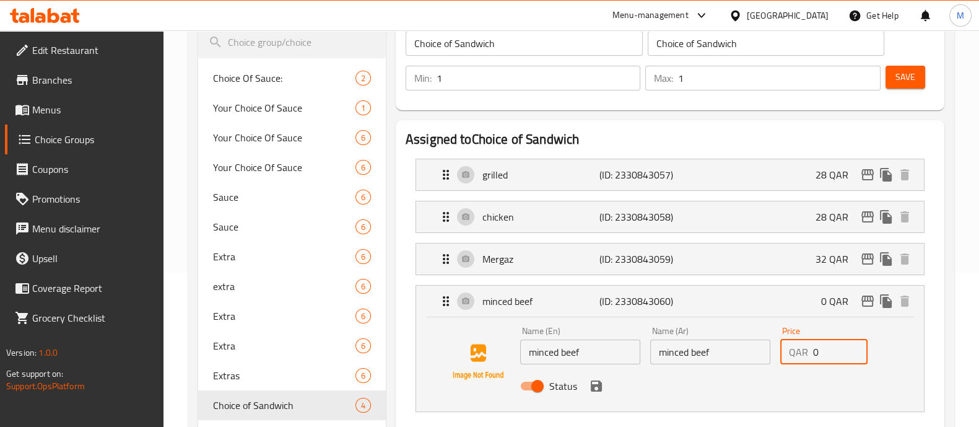
drag, startPoint x: 849, startPoint y: 351, endPoint x: 722, endPoint y: 347, distance: 127.1
click at [722, 347] on div "Name (En) minced beef Name (En) Name (Ar) minced beef Name (Ar) Price QAR 0 Pri…" at bounding box center [710, 362] width 390 height 81
click at [605, 385] on div "Status" at bounding box center [710, 385] width 390 height 33
click at [597, 382] on icon "save" at bounding box center [596, 386] width 15 height 15
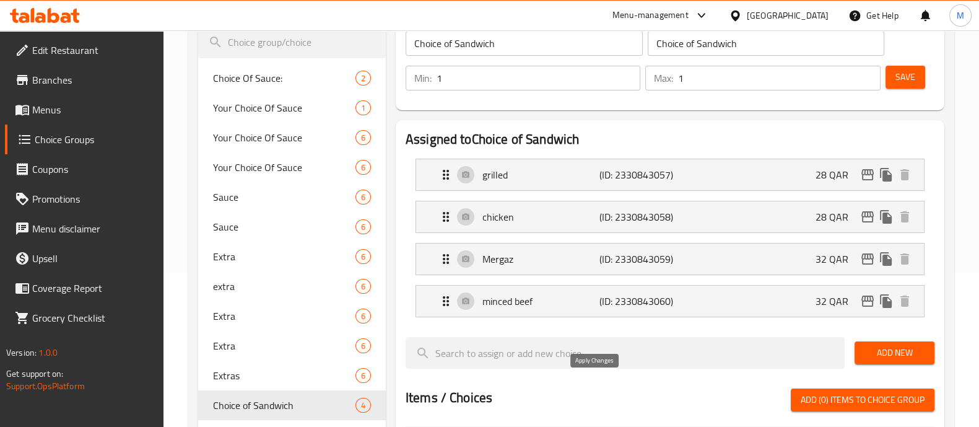
type input "32"
click at [901, 78] on span "Save" at bounding box center [906, 76] width 20 height 15
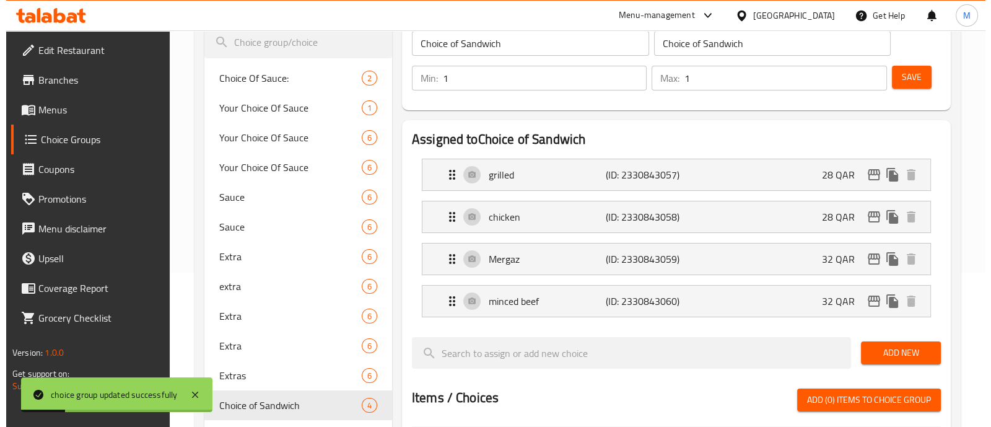
scroll to position [77, 0]
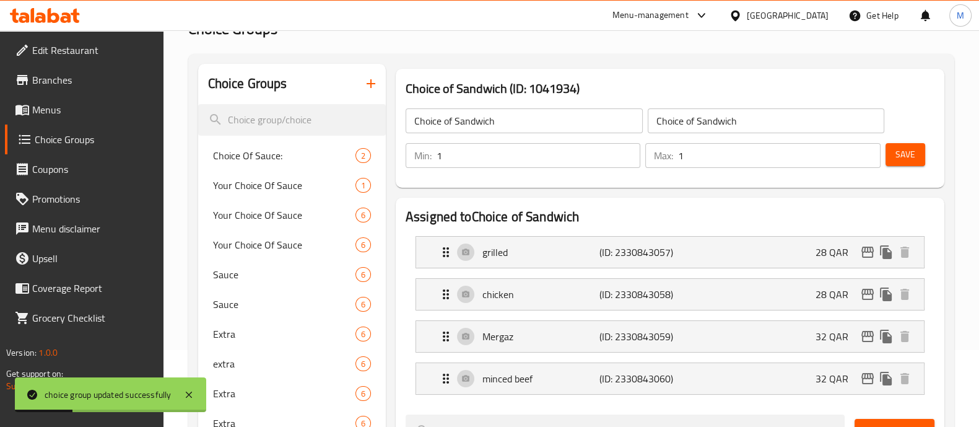
click at [370, 84] on icon "button" at bounding box center [371, 83] width 9 height 9
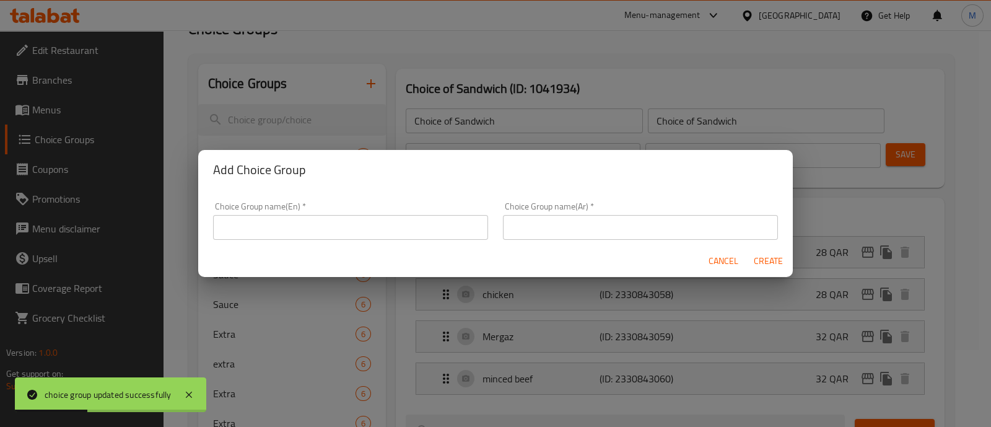
click at [353, 218] on input "text" at bounding box center [350, 227] width 275 height 25
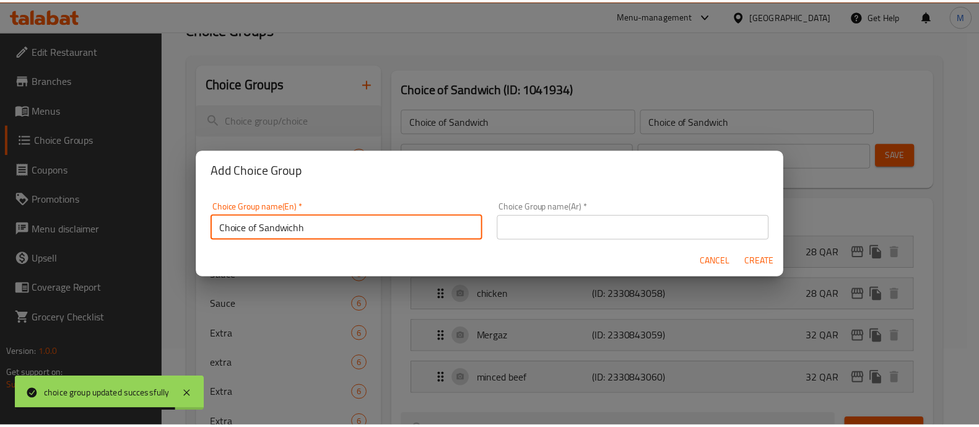
scroll to position [1, 0]
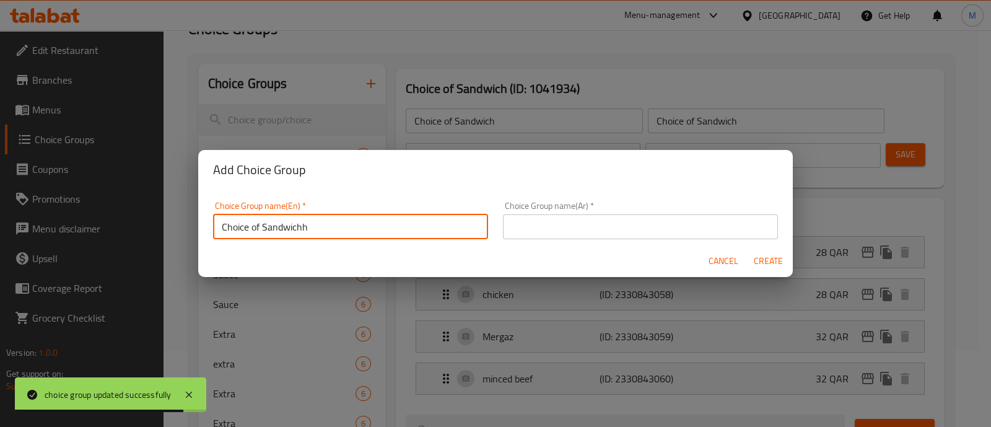
drag, startPoint x: 352, startPoint y: 226, endPoint x: 15, endPoint y: 218, distance: 336.5
click at [13, 217] on div "Add Choice Group Choice Group name(En)   * Choice of Sandwichh Choice Group nam…" at bounding box center [495, 213] width 991 height 427
type input "Choice of Sandwichh"
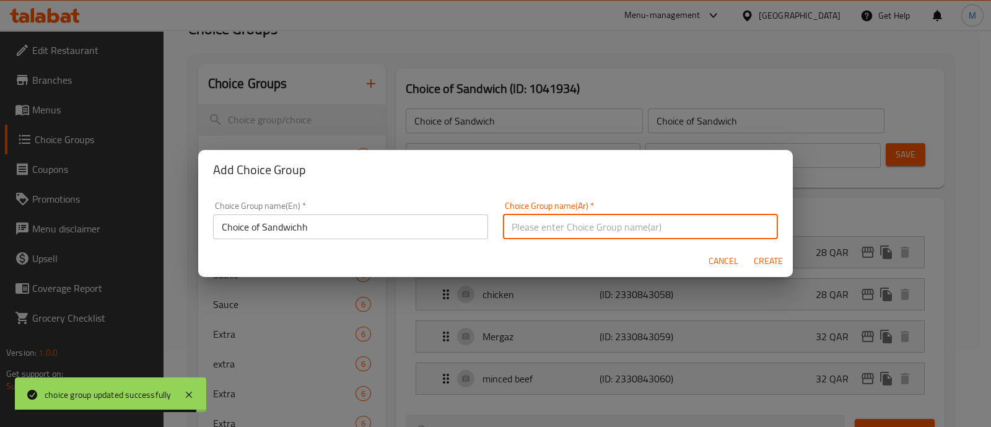
click at [545, 225] on input "text" at bounding box center [640, 226] width 275 height 25
paste input "Choice of Sandwichh"
type input "Choice of Sandwichh"
click at [758, 259] on span "Create" at bounding box center [768, 260] width 30 height 15
type input "Choice of Sandwichh"
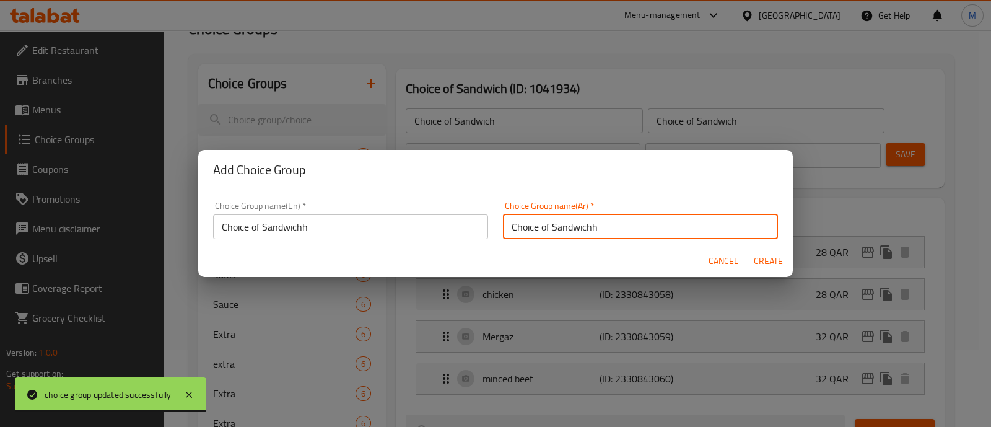
type input "Choice of Sandwichh"
type input "0"
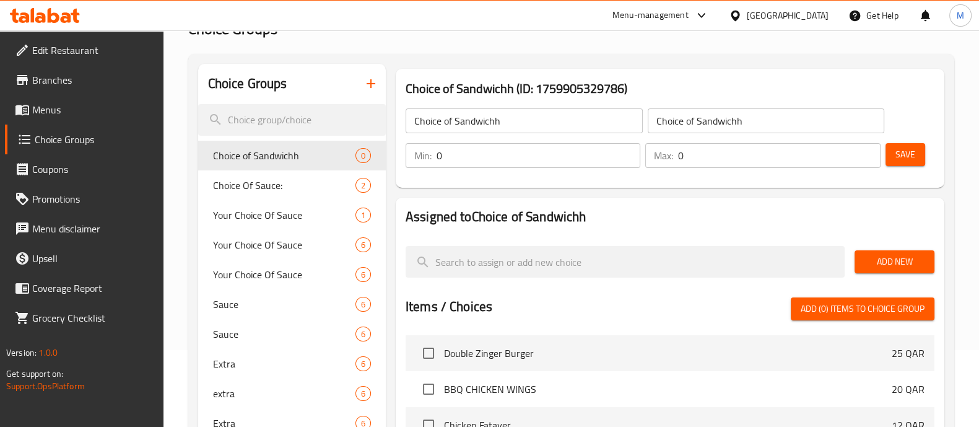
drag, startPoint x: 483, startPoint y: 148, endPoint x: 328, endPoint y: 147, distance: 154.3
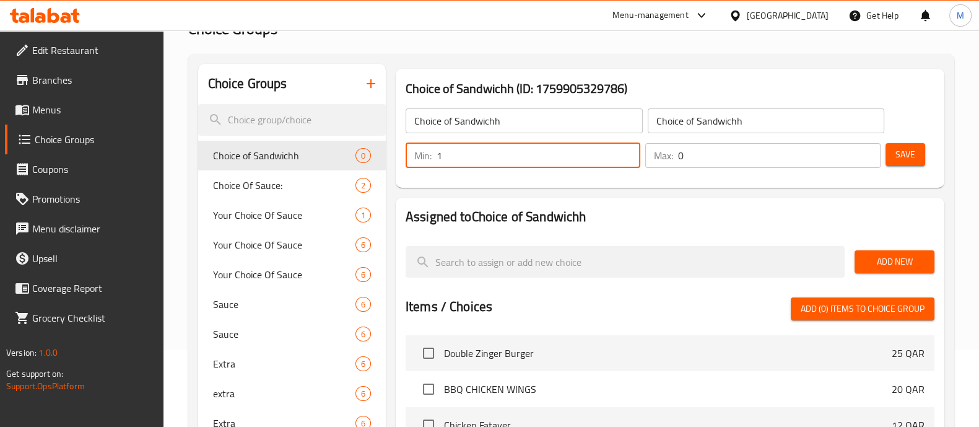
type input "1"
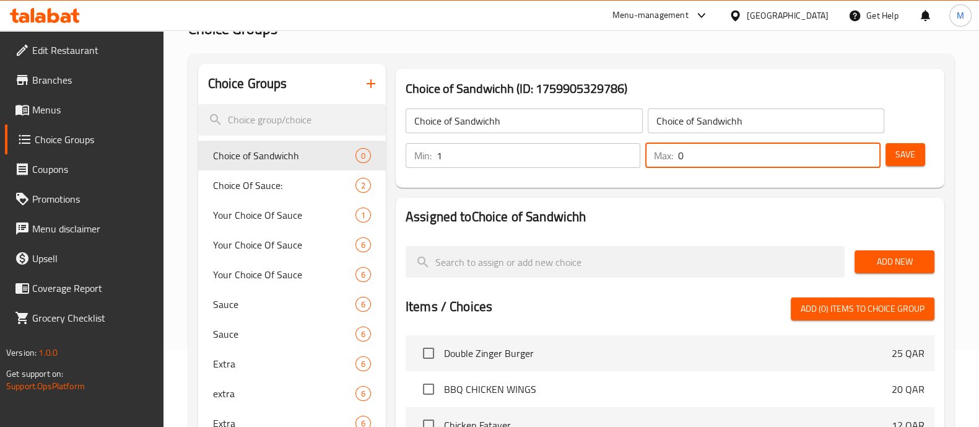
drag, startPoint x: 737, startPoint y: 147, endPoint x: 686, endPoint y: 150, distance: 50.9
click at [687, 150] on input "0" at bounding box center [779, 155] width 202 height 25
drag, startPoint x: 706, startPoint y: 152, endPoint x: 610, endPoint y: 134, distance: 97.2
click at [610, 134] on div "Choice of Sandwichh ​ Choice of Sandwichh ​ Min: 1 ​ Max: 01 ​ Save" at bounding box center [670, 138] width 539 height 89
type input "1"
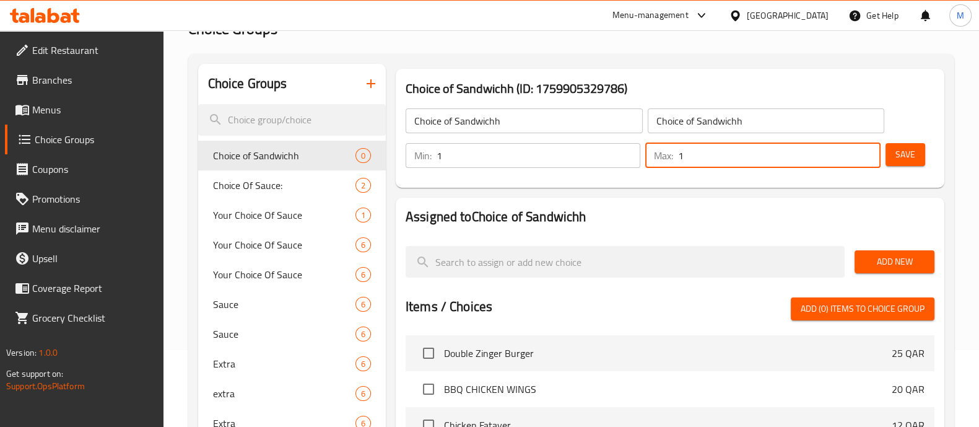
click at [852, 212] on h2 "Assigned to Choice of Sandwichh" at bounding box center [670, 217] width 529 height 19
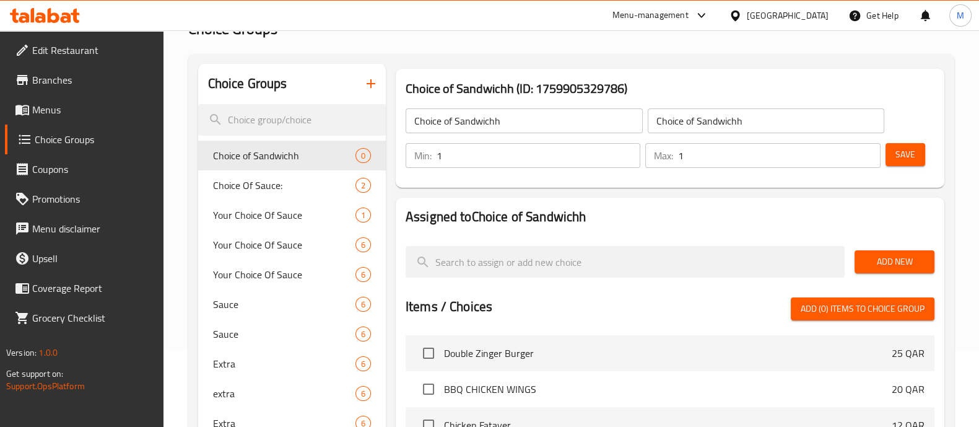
click at [875, 255] on span "Add New" at bounding box center [895, 261] width 60 height 15
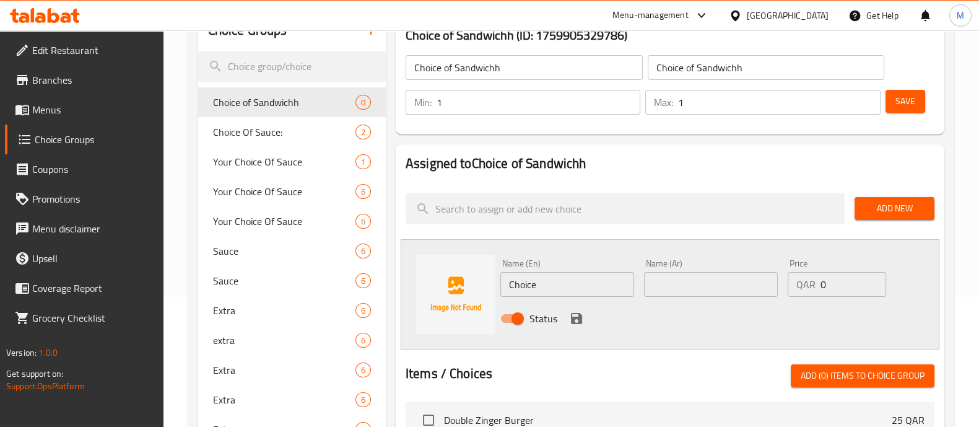
scroll to position [154, 0]
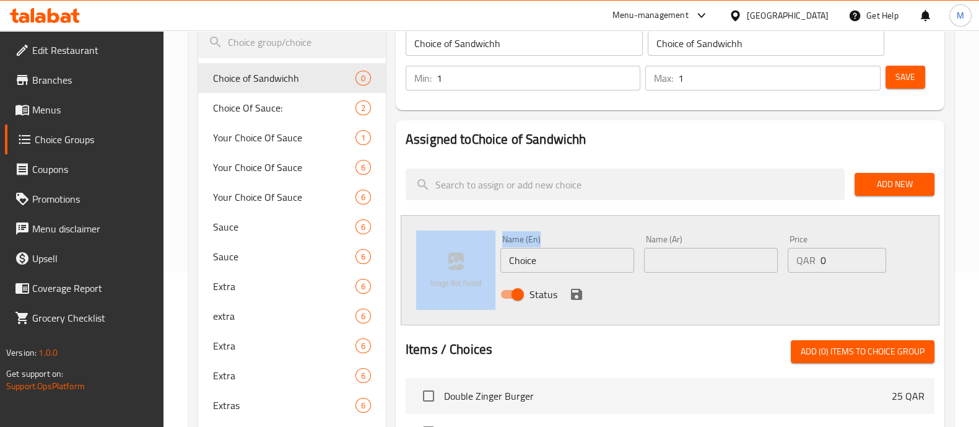
drag, startPoint x: 507, startPoint y: 252, endPoint x: 434, endPoint y: 253, distance: 73.1
click at [434, 253] on div "Name (En) Choice Name (En) Name (Ar) Name (Ar) Price QAR 0 Price Status" at bounding box center [670, 270] width 539 height 110
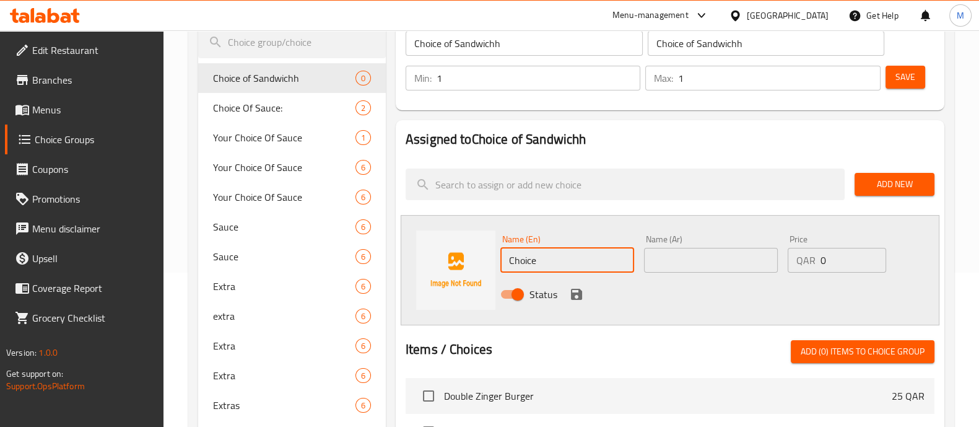
drag, startPoint x: 504, startPoint y: 253, endPoint x: 503, endPoint y: 261, distance: 7.5
click at [460, 252] on div "Name (En) Choice Name (En) Name (Ar) Name (Ar) Price QAR 0 Price Status" at bounding box center [670, 270] width 539 height 110
paste input "grilled chicken"
type input "grilled chicken"
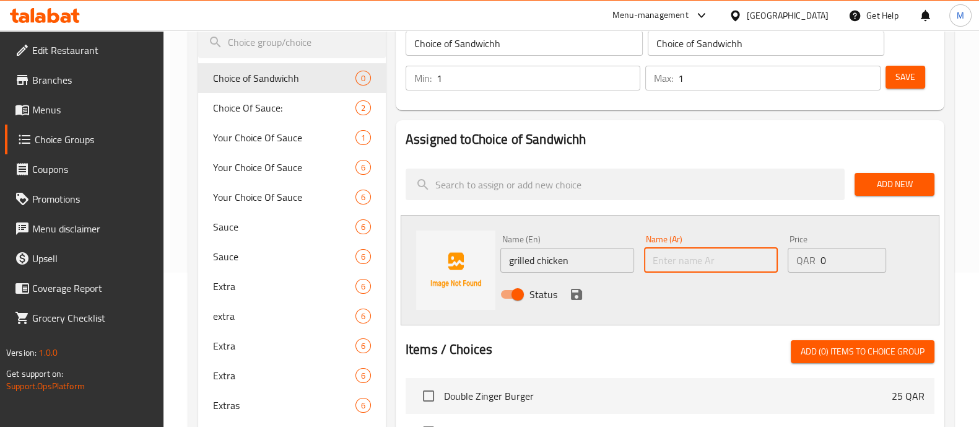
drag, startPoint x: 648, startPoint y: 268, endPoint x: 720, endPoint y: 266, distance: 71.9
click at [649, 268] on input "text" at bounding box center [711, 260] width 134 height 25
paste input "grilled chicken"
type input "grilled chicken"
drag, startPoint x: 839, startPoint y: 265, endPoint x: 706, endPoint y: 258, distance: 134.0
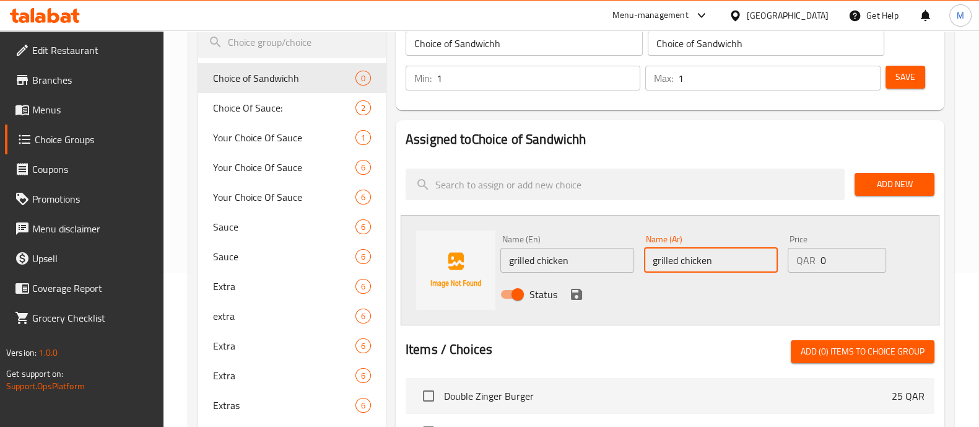
click at [706, 258] on div "Name (En) grilled chicken Name (En) Name (Ar) grilled chicken Name (Ar) Price Q…" at bounding box center [712, 270] width 432 height 81
type input "32"
click at [577, 295] on icon "save" at bounding box center [576, 294] width 15 height 15
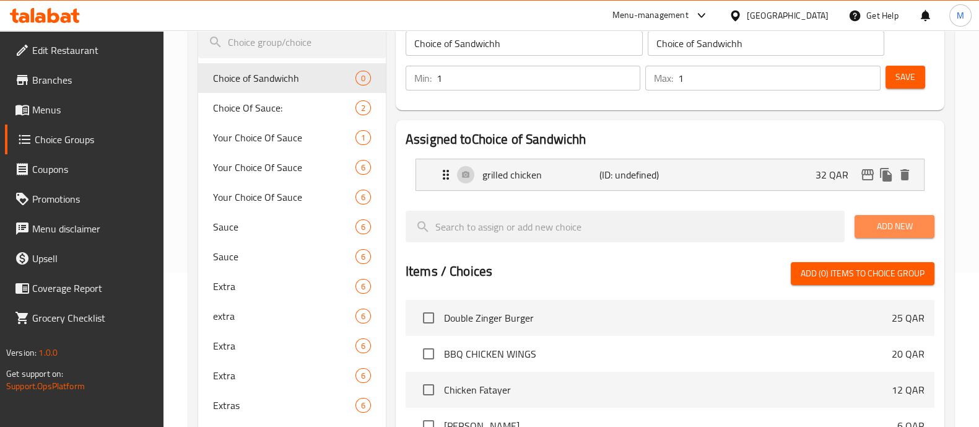
click at [878, 223] on span "Add New" at bounding box center [895, 226] width 60 height 15
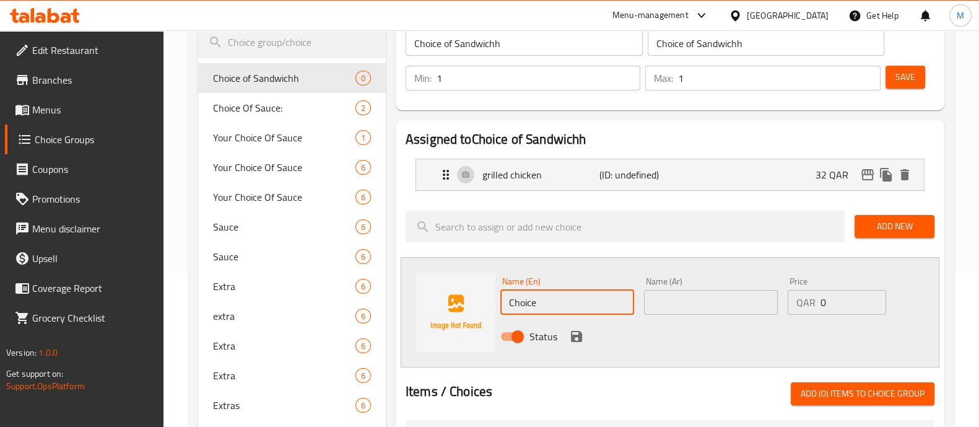
drag, startPoint x: 545, startPoint y: 302, endPoint x: 452, endPoint y: 299, distance: 93.0
click at [452, 299] on div "Name (En) Choice Name (En) Name (Ar) Name (Ar) Price QAR 0 Price Status" at bounding box center [670, 312] width 539 height 110
paste input "minced beef"
type input "minced beef"
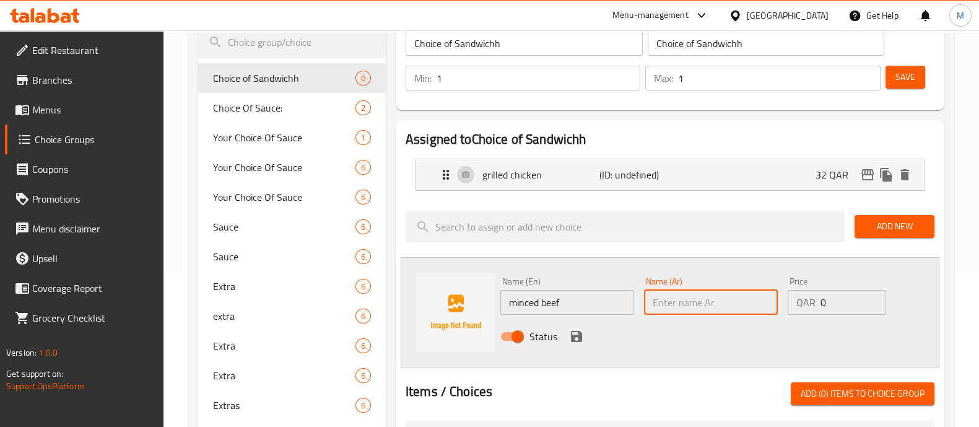
click at [709, 309] on input "text" at bounding box center [711, 302] width 134 height 25
paste input "minced beef"
type input "minced beef"
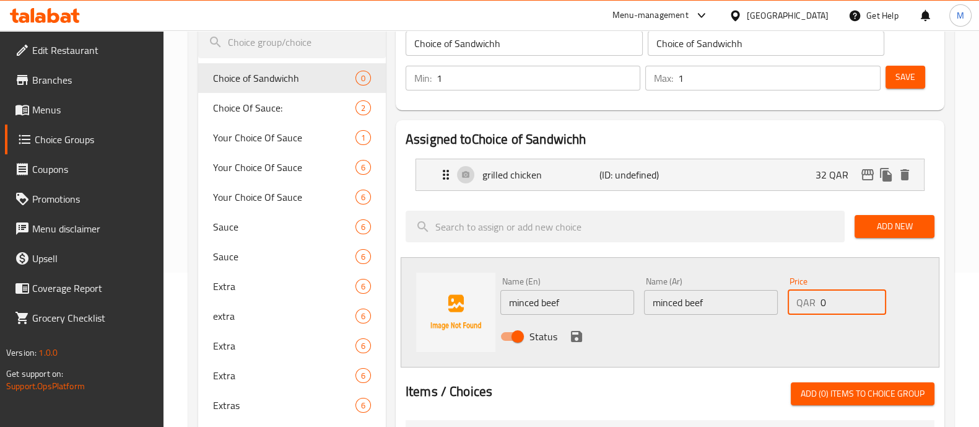
drag, startPoint x: 839, startPoint y: 308, endPoint x: 724, endPoint y: 306, distance: 115.9
click at [724, 306] on div "Name (En) minced beef Name (En) Name (Ar) minced beef Name (Ar) Price QAR 0 Pri…" at bounding box center [712, 312] width 432 height 81
type input "36"
click at [565, 338] on div "Status" at bounding box center [712, 336] width 432 height 33
click at [571, 335] on icon "save" at bounding box center [576, 336] width 11 height 11
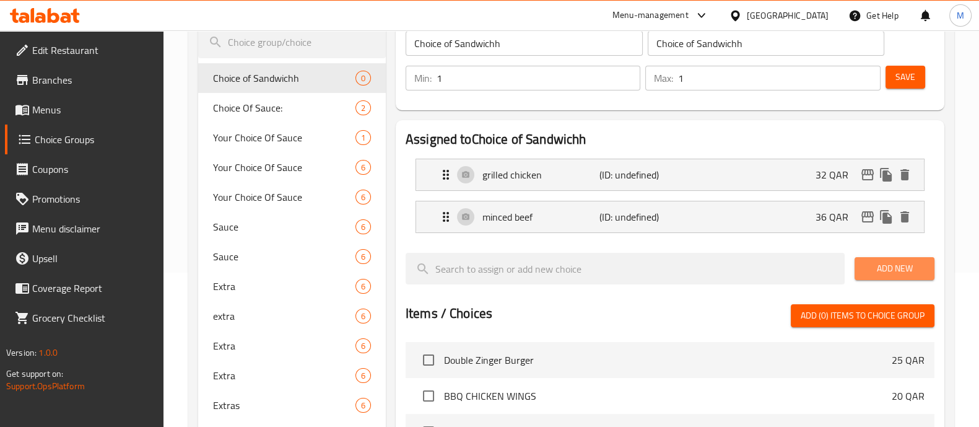
click at [881, 257] on button "Add New" at bounding box center [895, 268] width 80 height 23
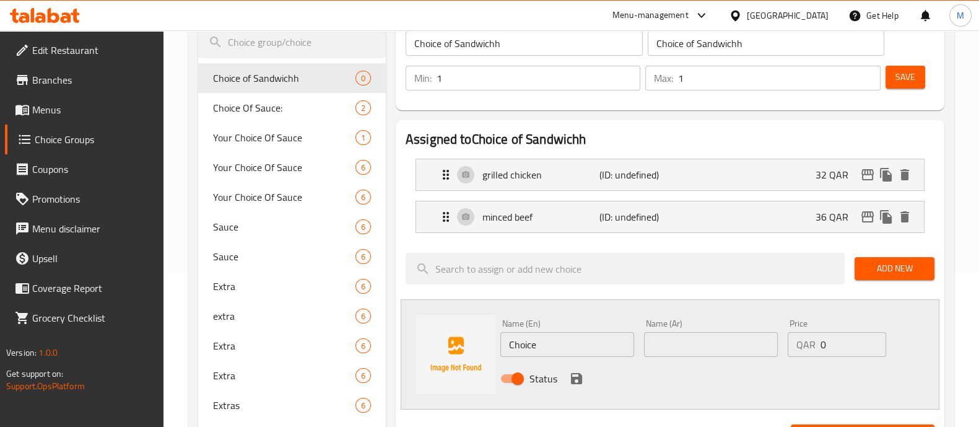
drag, startPoint x: 546, startPoint y: 338, endPoint x: 473, endPoint y: 333, distance: 73.9
click at [454, 333] on div "Name (En) Choice Name (En) Name (Ar) Name (Ar) Price QAR 0 Price Status" at bounding box center [670, 354] width 539 height 110
paste input "Mergaz"
type input "Mergaz"
click at [691, 344] on input "text" at bounding box center [711, 344] width 134 height 25
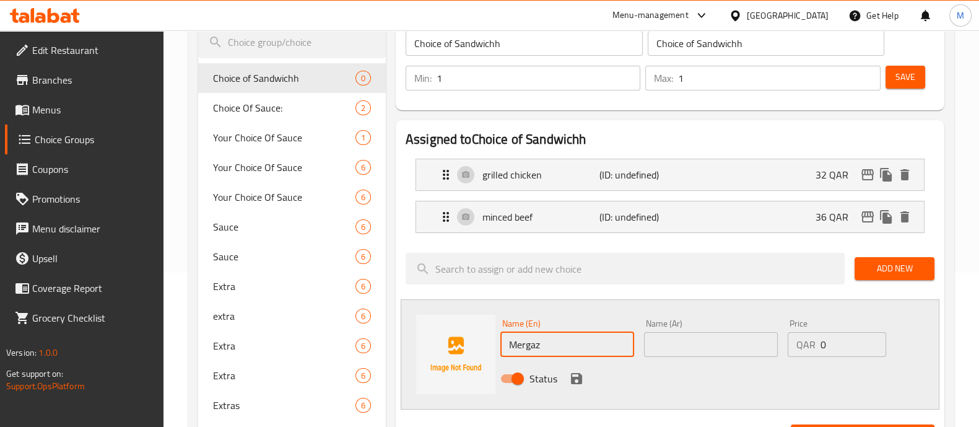
paste input "Mergaz"
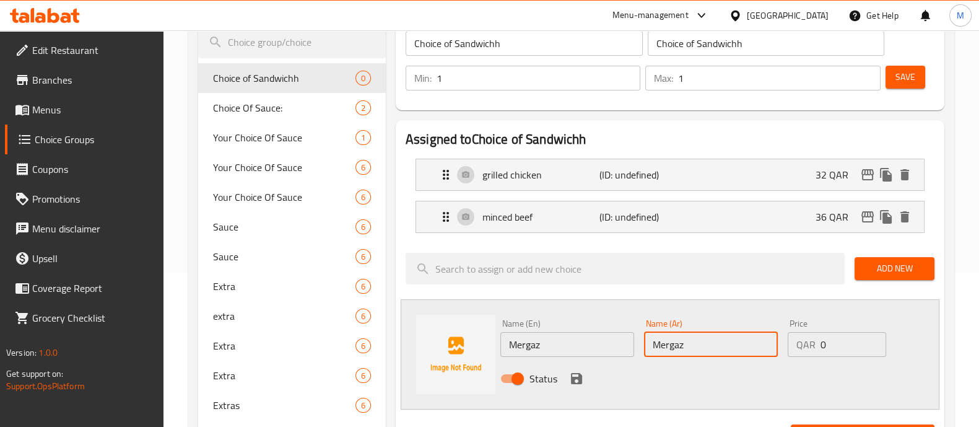
type input "Mergaz"
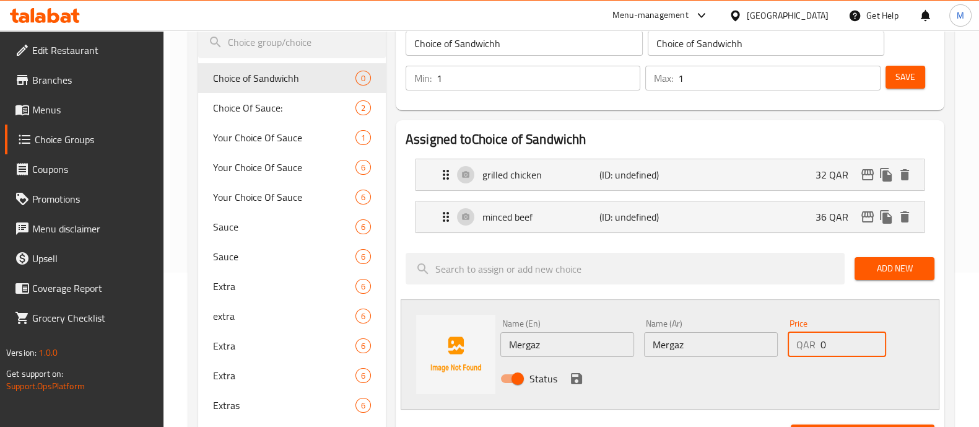
drag, startPoint x: 835, startPoint y: 345, endPoint x: 680, endPoint y: 344, distance: 155.5
click at [684, 345] on div "Name (En) Mergaz Name (En) Name (Ar) Mergaz Name (Ar) Price QAR 0 Price Status" at bounding box center [712, 354] width 432 height 81
type input "36"
click at [572, 366] on div "Status" at bounding box center [712, 378] width 432 height 33
click at [572, 371] on icon "save" at bounding box center [576, 378] width 15 height 15
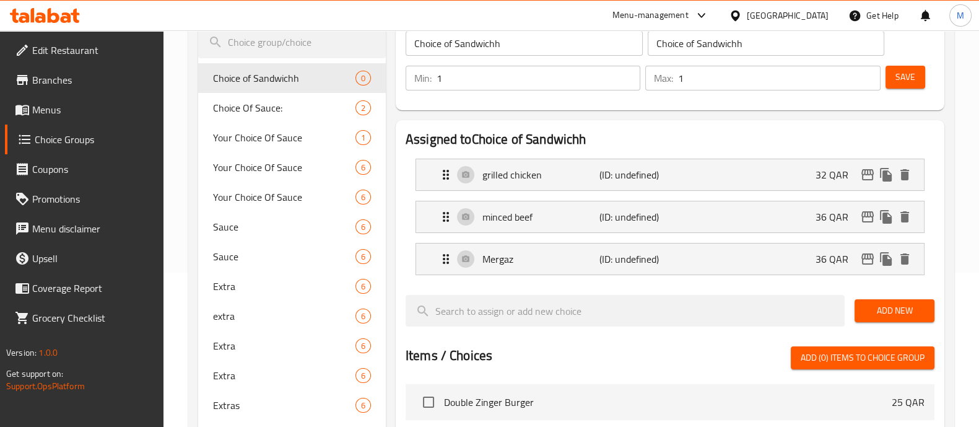
click at [911, 93] on div "Min: 1 ​ Max: 1 ​ Save" at bounding box center [667, 78] width 539 height 40
click at [911, 85] on button "Save" at bounding box center [906, 77] width 40 height 23
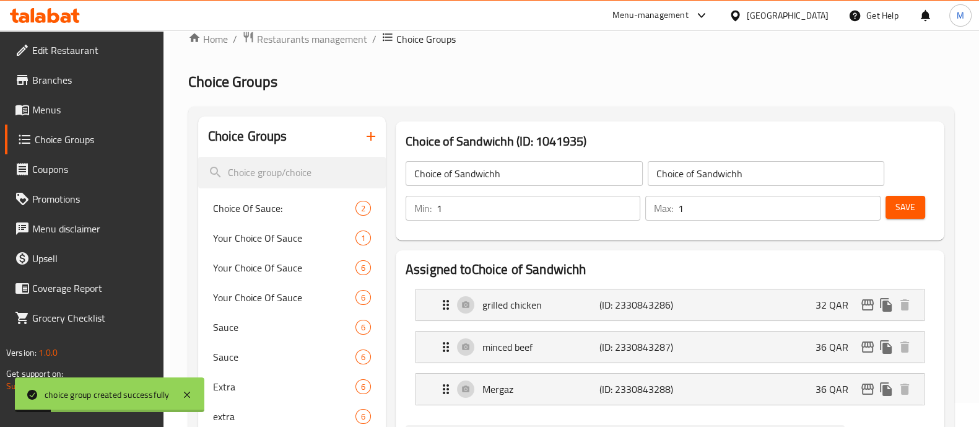
scroll to position [0, 0]
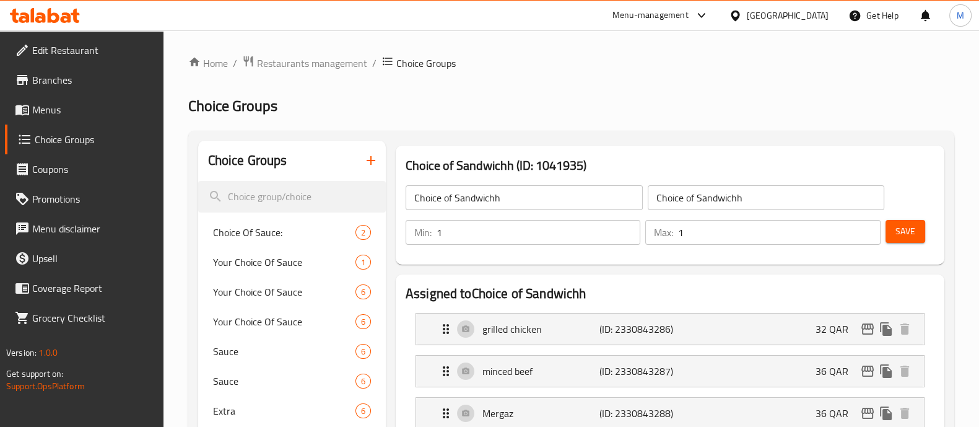
click at [105, 98] on link "Menus" at bounding box center [84, 110] width 159 height 30
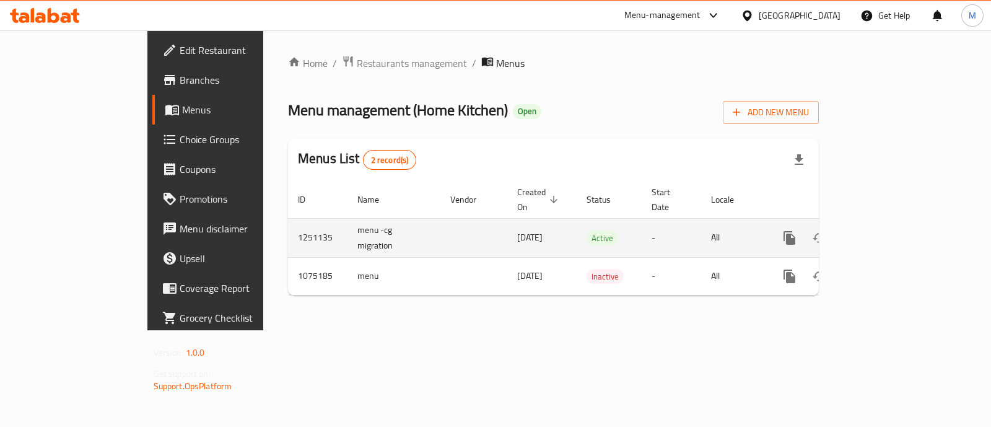
click at [886, 230] on icon "enhanced table" at bounding box center [879, 237] width 15 height 15
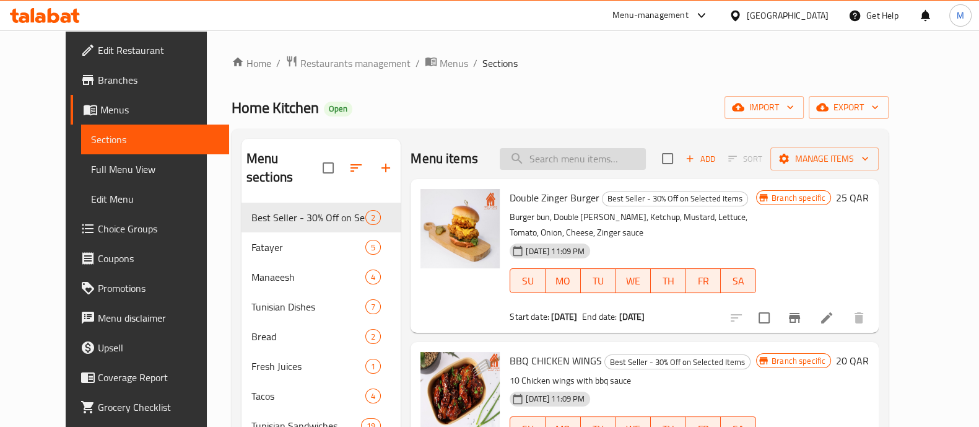
click at [646, 159] on input "search" at bounding box center [573, 159] width 146 height 22
paste input "tacos"
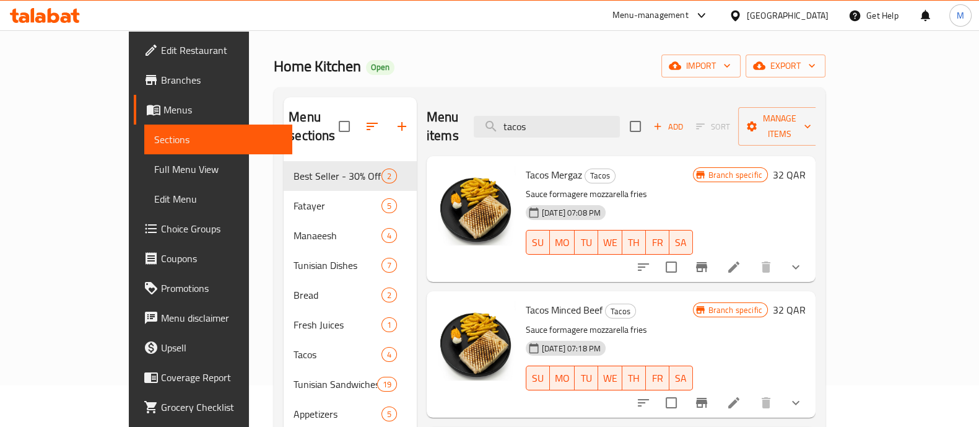
scroll to position [77, 0]
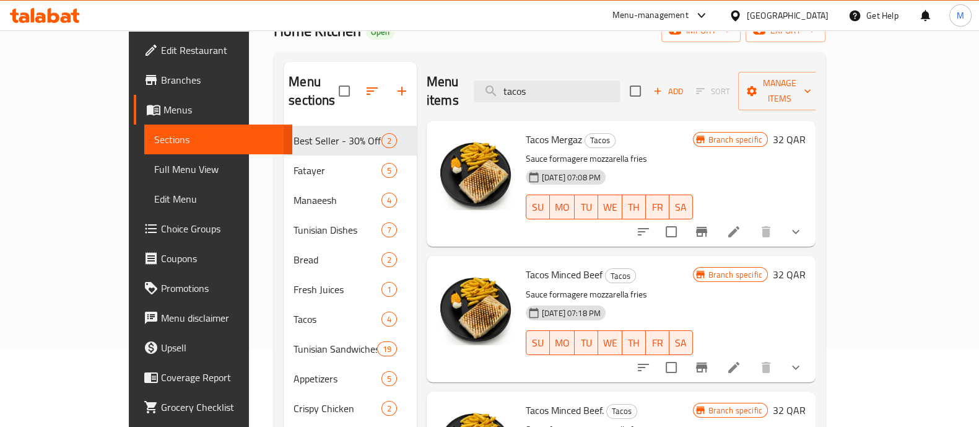
type input "tacos"
click at [816, 209] on div "Tacos Mergaz Tacos Sauce formagere mozzarella fries 05-10-2025 07:08 PM SU MO T…" at bounding box center [621, 184] width 389 height 126
click at [811, 217] on button "show more" at bounding box center [796, 232] width 30 height 30
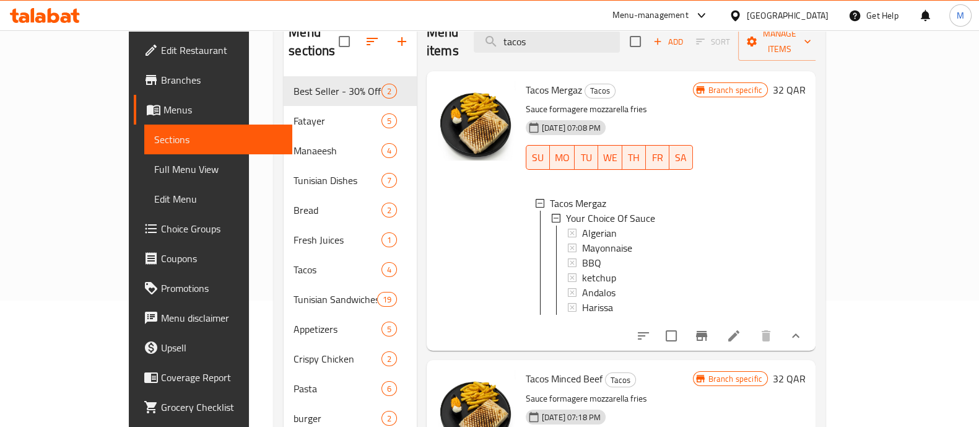
scroll to position [0, 0]
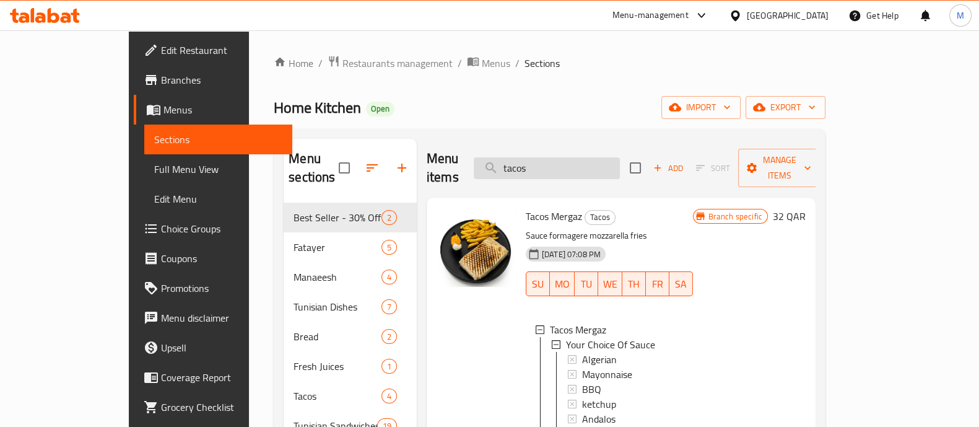
click at [584, 157] on input "tacos" at bounding box center [547, 168] width 146 height 22
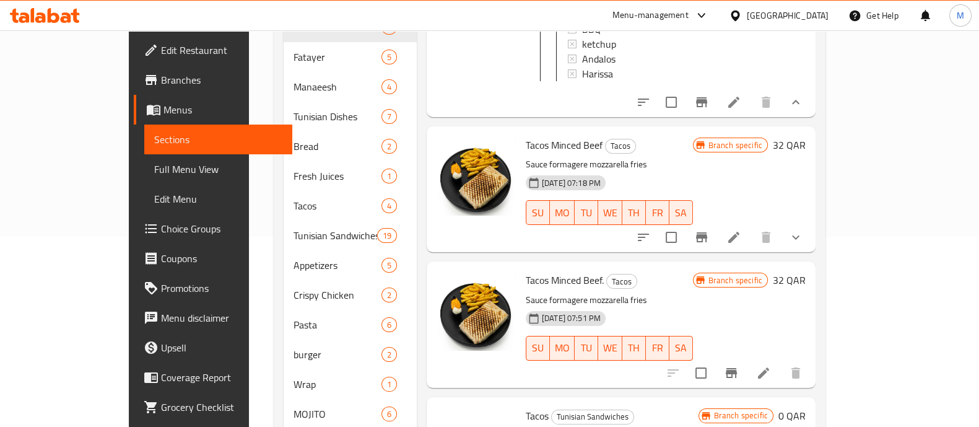
scroll to position [302, 0]
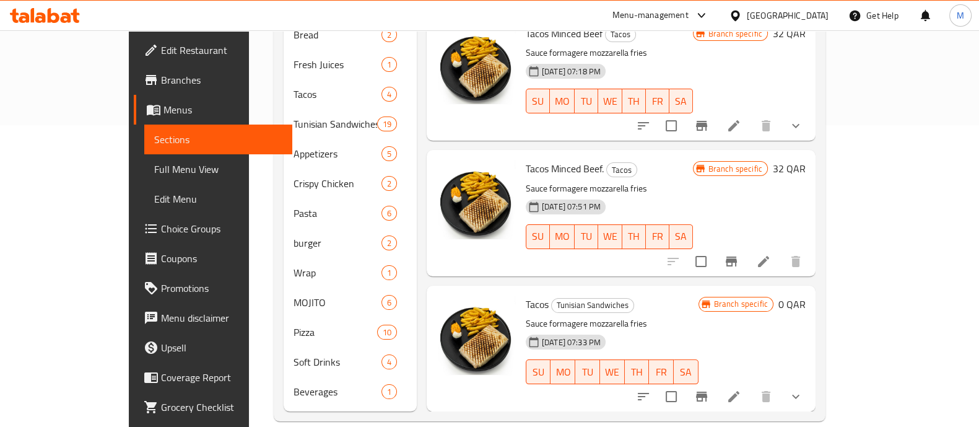
type input "tacos"
click at [811, 382] on button "show more" at bounding box center [796, 397] width 30 height 30
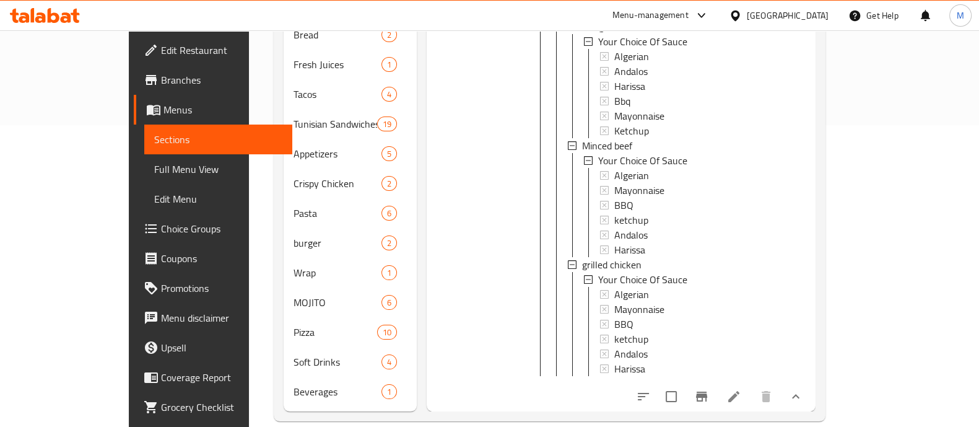
scroll to position [1, 0]
click at [742, 389] on icon at bounding box center [734, 396] width 15 height 15
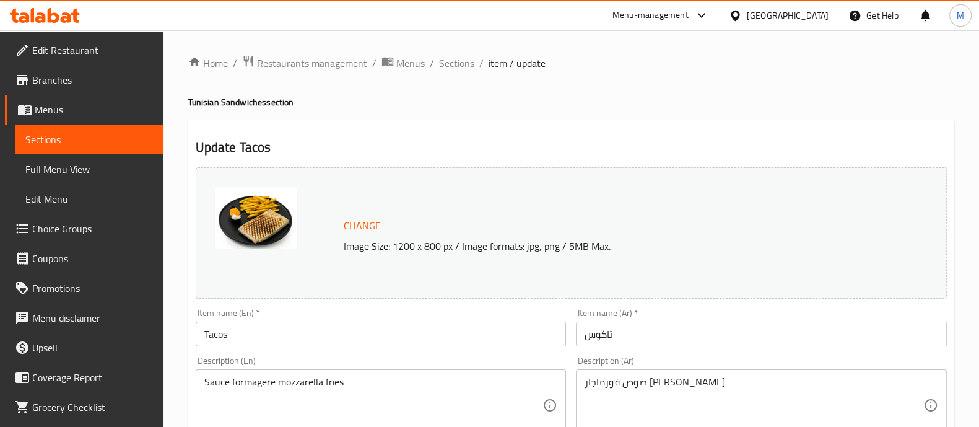
click at [462, 59] on span "Sections" at bounding box center [456, 63] width 35 height 15
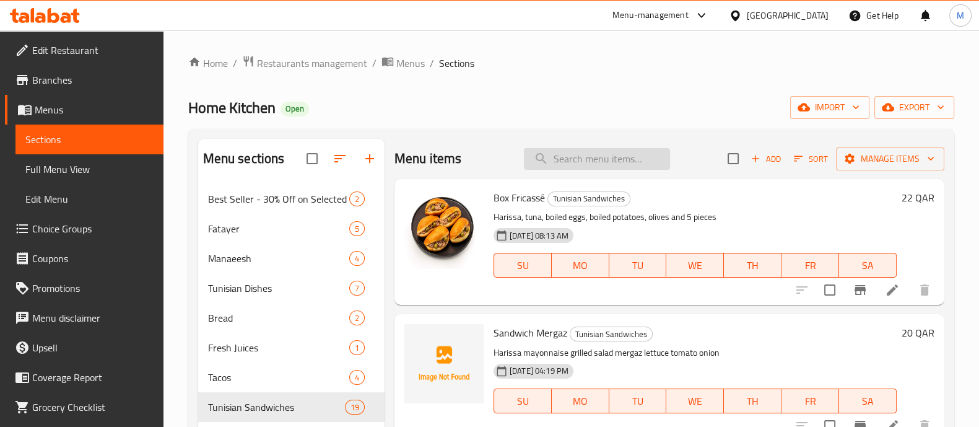
click at [594, 164] on input "search" at bounding box center [597, 159] width 146 height 22
paste input "tacos"
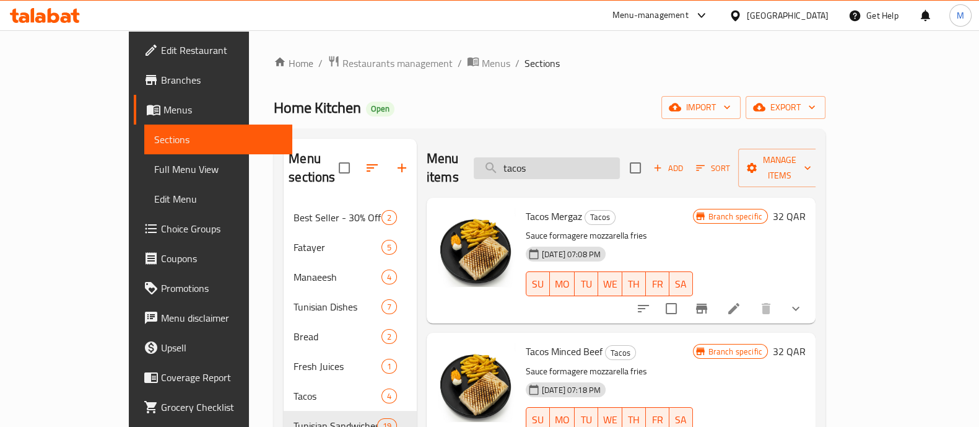
scroll to position [151, 0]
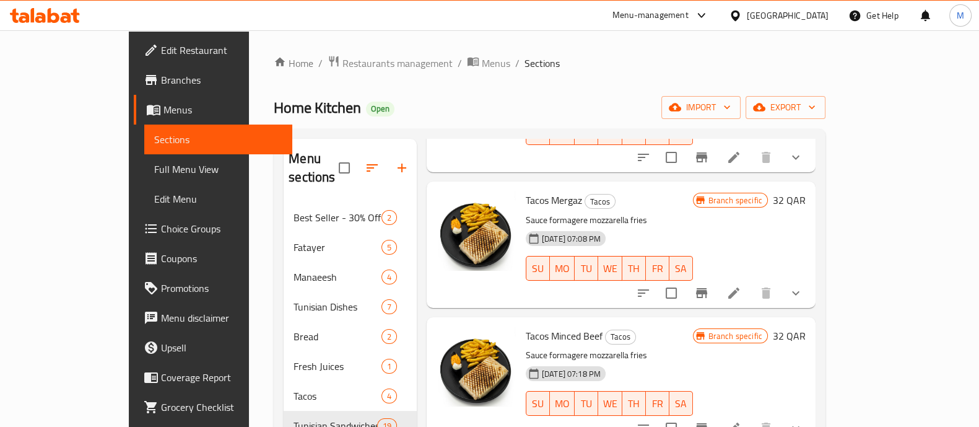
type input "tacos"
click at [707, 423] on icon "Branch-specific-item" at bounding box center [701, 428] width 11 height 10
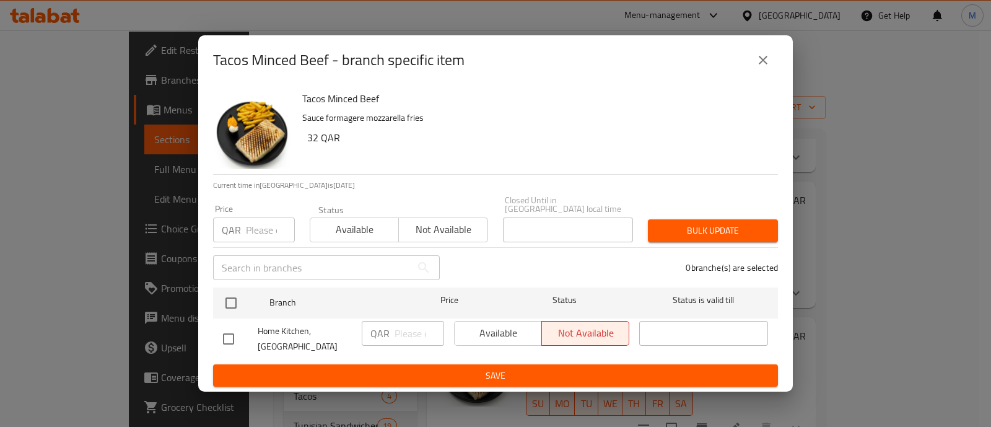
click at [761, 55] on button "close" at bounding box center [763, 60] width 30 height 30
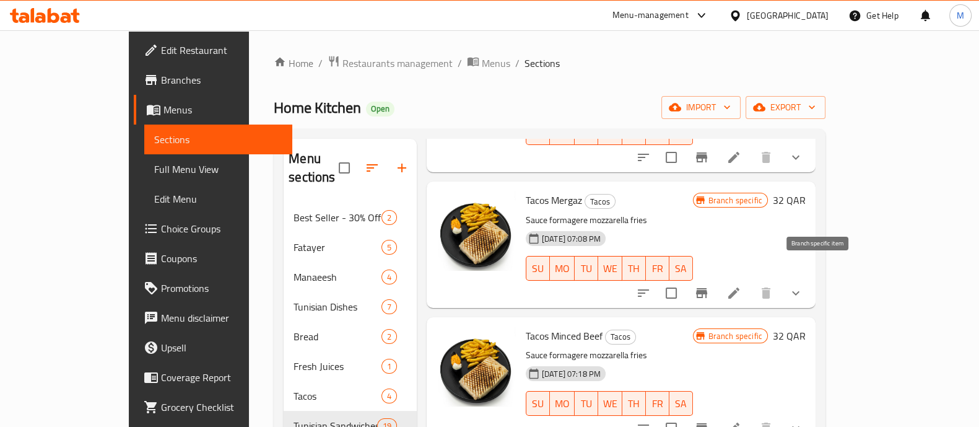
click at [709, 286] on icon "Branch-specific-item" at bounding box center [701, 293] width 15 height 15
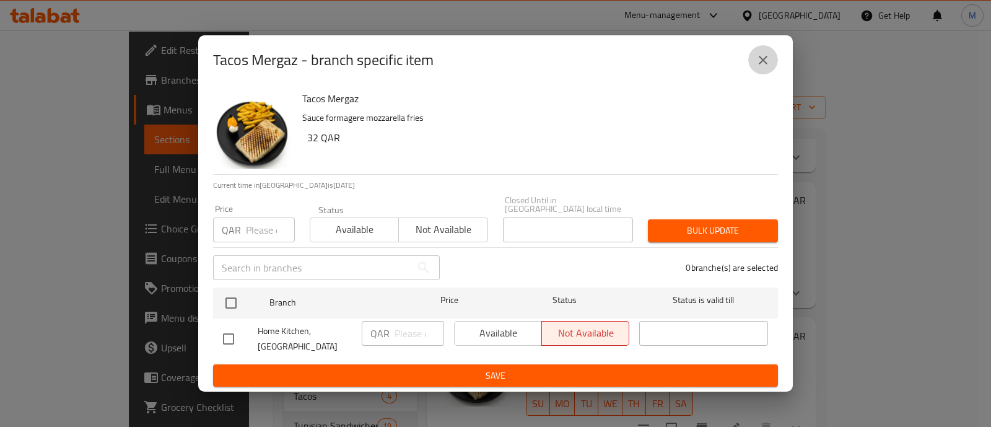
click at [757, 68] on icon "close" at bounding box center [763, 60] width 15 height 15
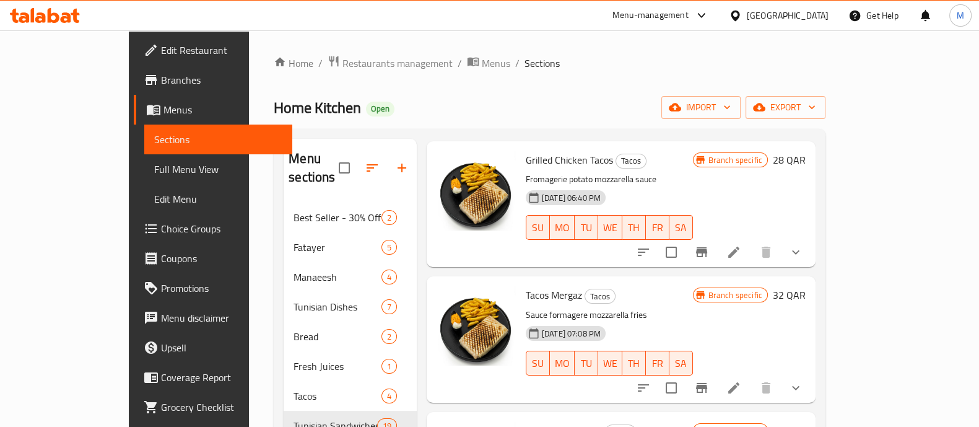
scroll to position [56, 0]
click at [707, 248] on icon "Branch-specific-item" at bounding box center [701, 253] width 11 height 10
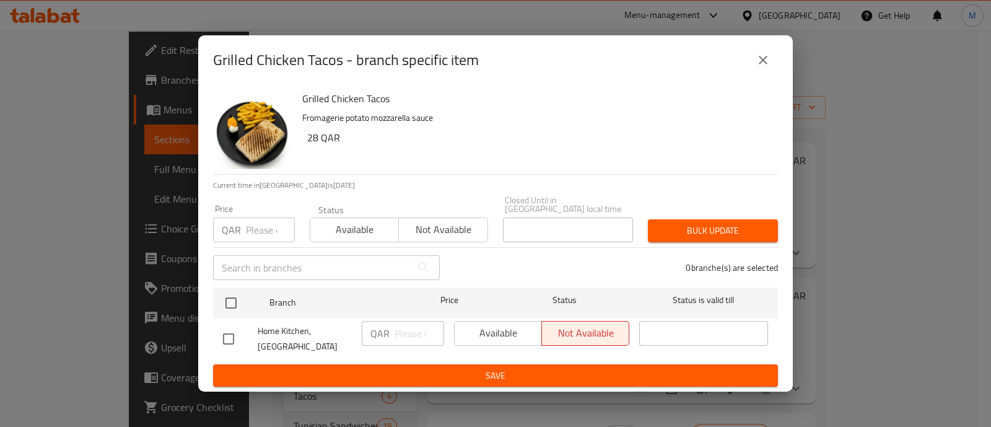
click at [766, 51] on button "close" at bounding box center [763, 60] width 30 height 30
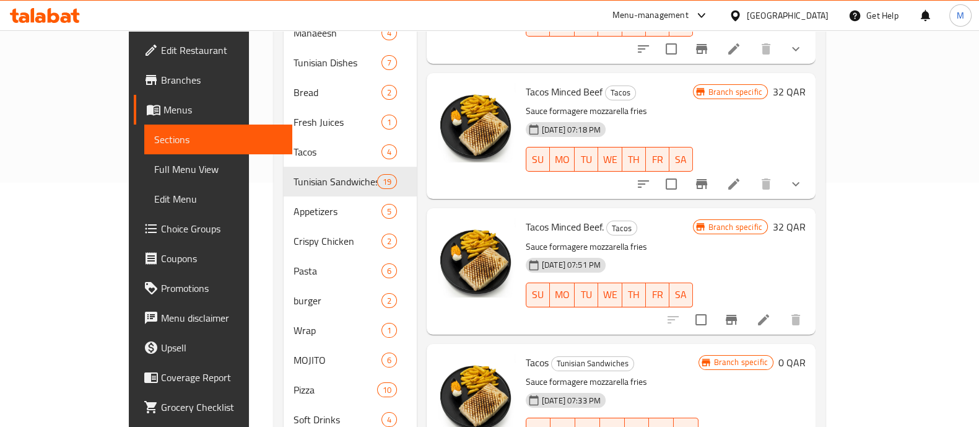
scroll to position [302, 0]
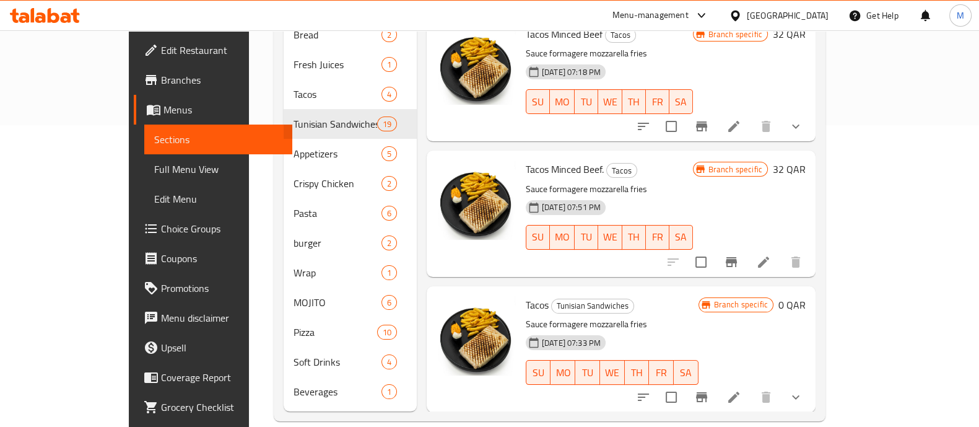
click at [802, 382] on div at bounding box center [720, 397] width 182 height 30
click at [717, 382] on button "Branch-specific-item" at bounding box center [702, 397] width 30 height 30
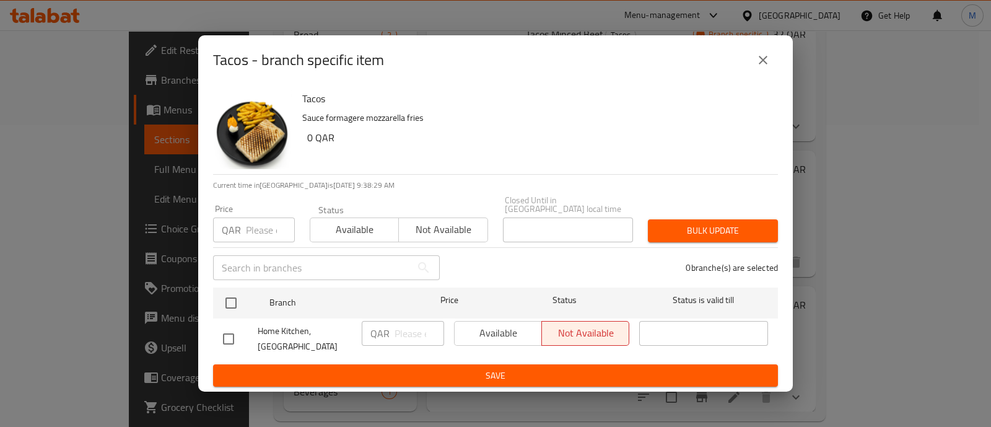
click at [765, 72] on button "close" at bounding box center [763, 60] width 30 height 30
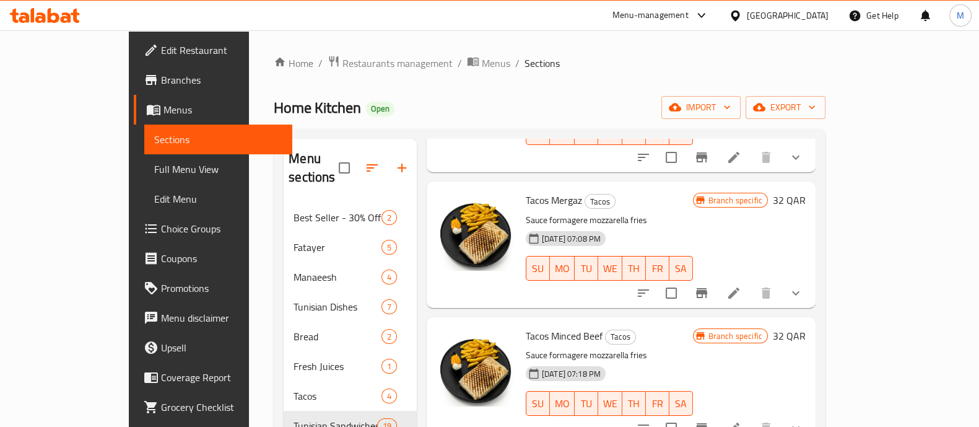
scroll to position [0, 0]
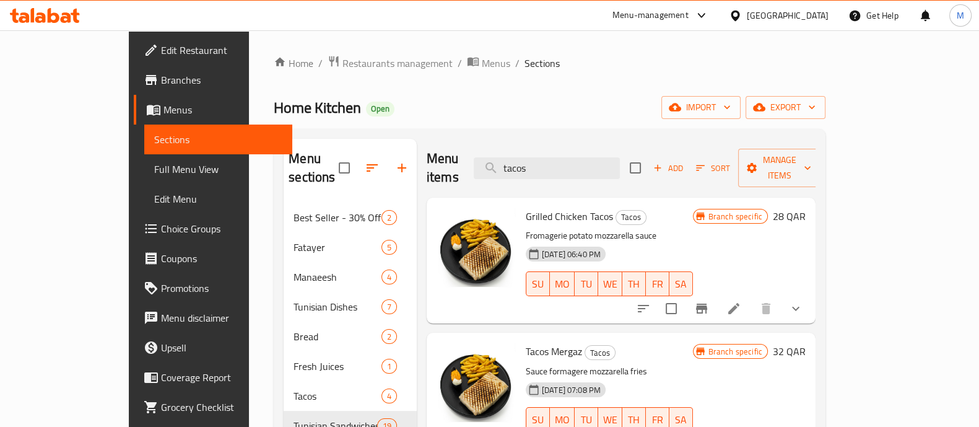
drag, startPoint x: 606, startPoint y: 156, endPoint x: 354, endPoint y: 106, distance: 256.5
click at [354, 106] on div "Home / Restaurants management / Menus / Sections Home Kitchen Open import expor…" at bounding box center [550, 389] width 552 height 668
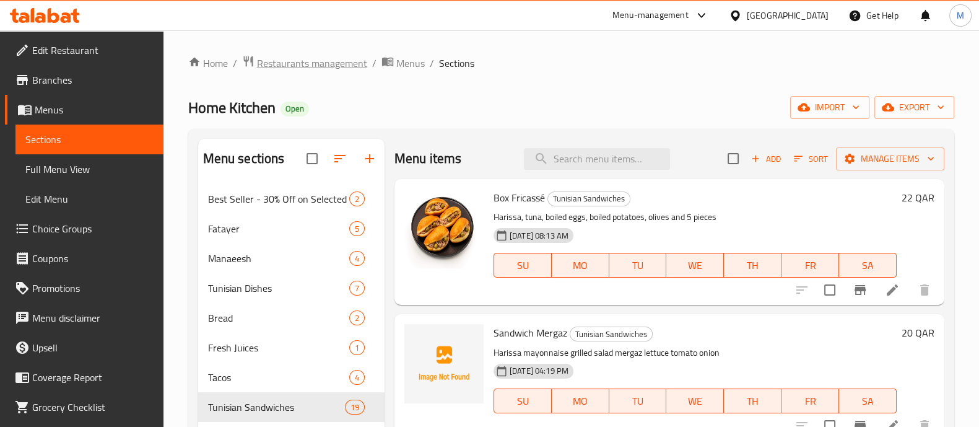
click at [309, 64] on span "Restaurants management" at bounding box center [312, 63] width 110 height 15
